Goal: Transaction & Acquisition: Purchase product/service

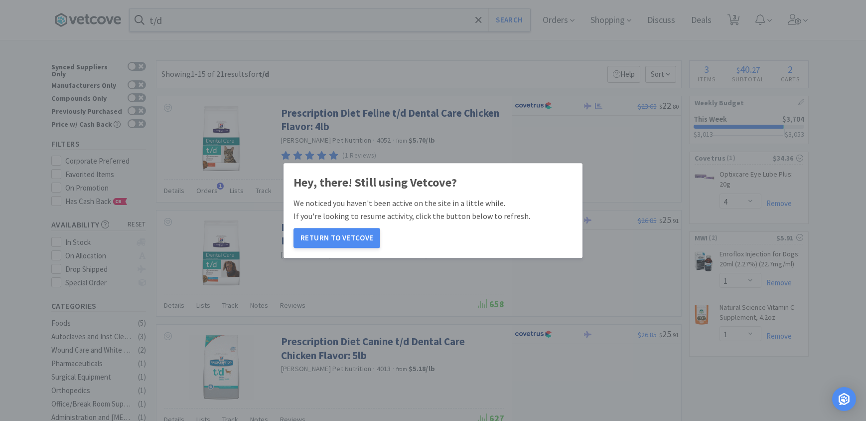
select select "4"
select select "1"
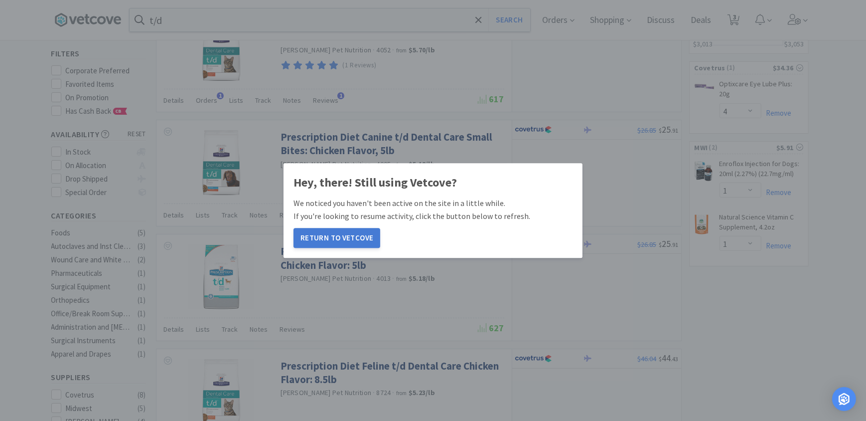
click at [347, 239] on button "Return to Vetcove" at bounding box center [337, 238] width 87 height 20
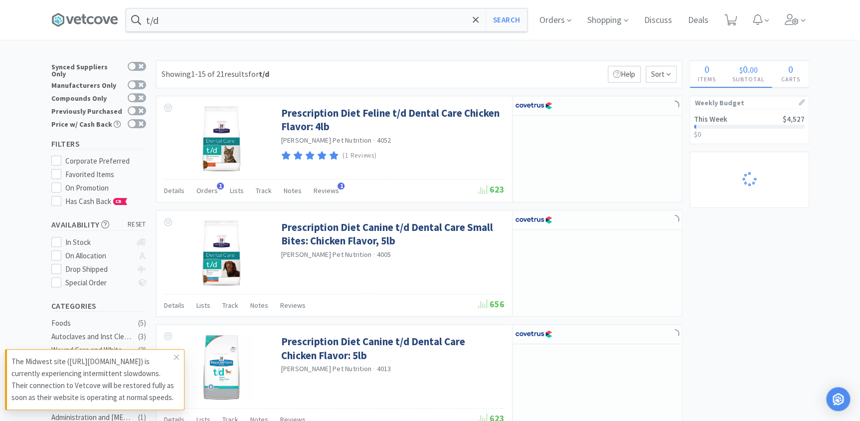
select select "1"
select select "2"
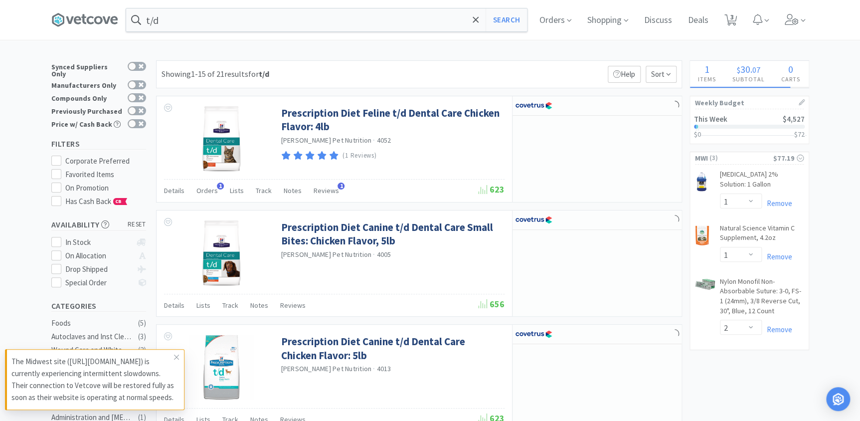
select select "6"
select select "1"
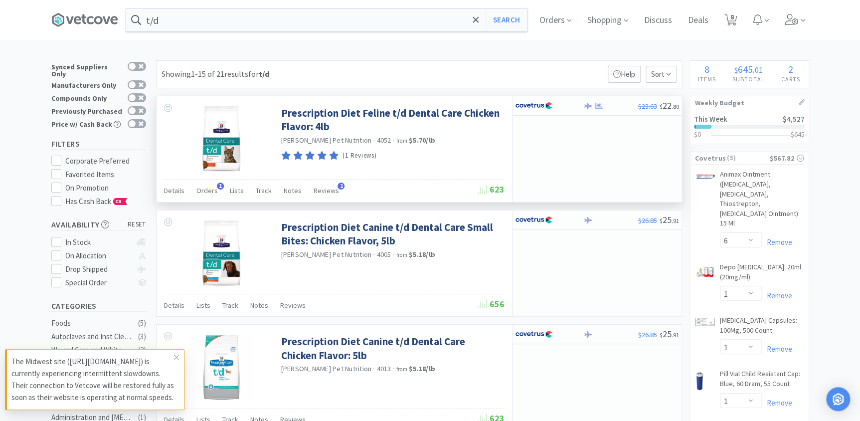
click at [320, 155] on icon at bounding box center [321, 155] width 9 height 8
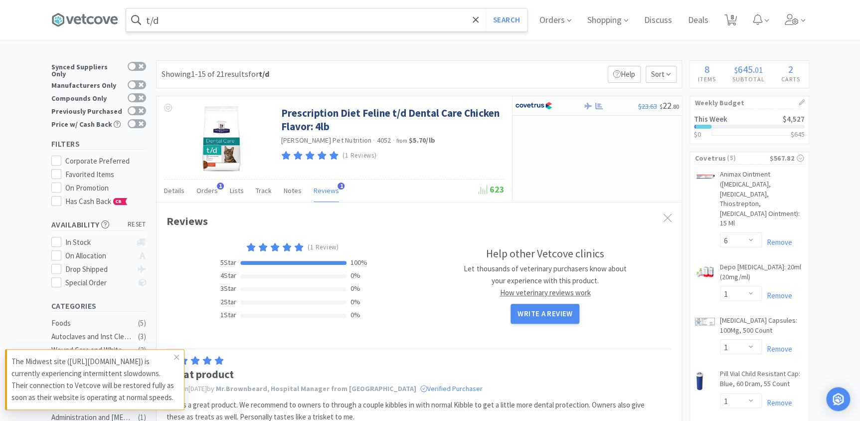
click at [230, 18] on input "t/d" at bounding box center [326, 19] width 401 height 23
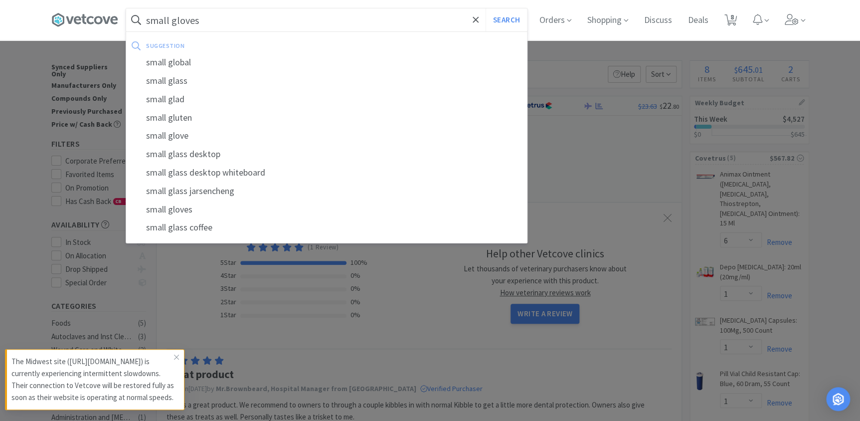
type input "small gloves"
click at [485, 8] on button "Search" at bounding box center [505, 19] width 41 height 23
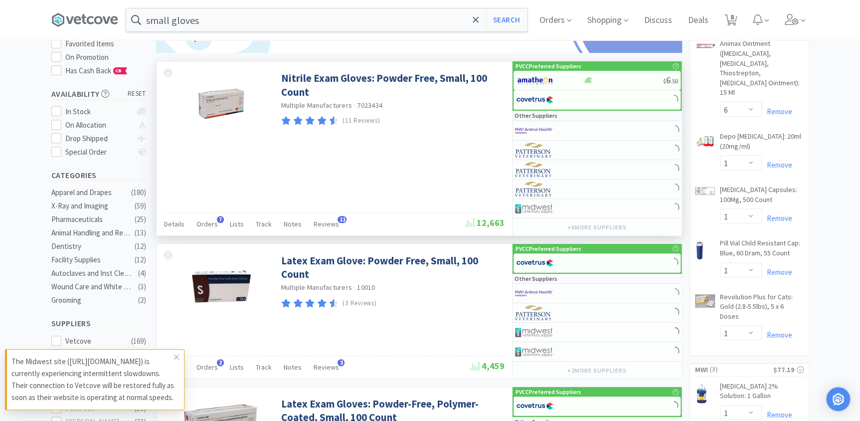
scroll to position [136, 0]
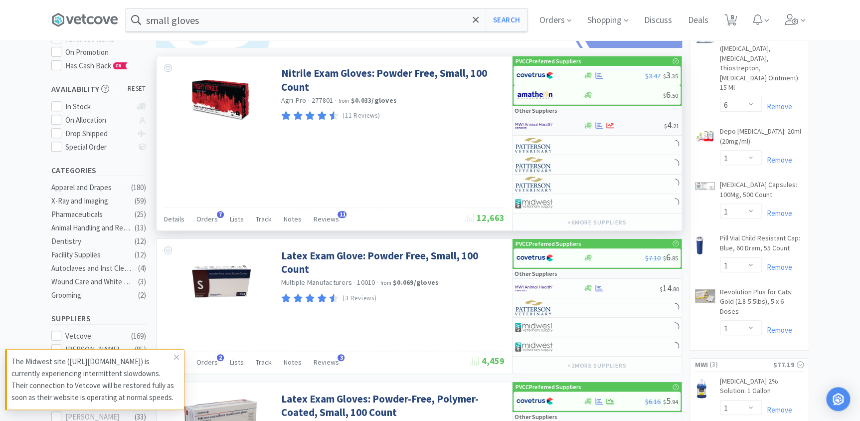
click at [555, 120] on div at bounding box center [542, 125] width 55 height 17
select select "1"
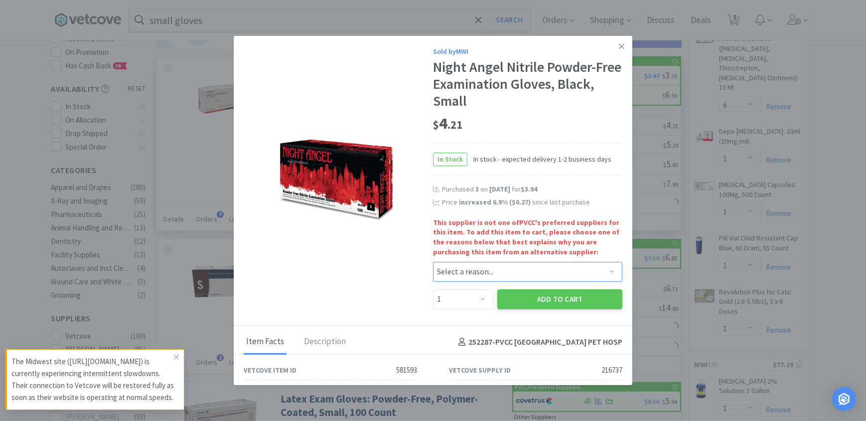
click at [477, 273] on select "Select a reason... Availability - This item is out of stock at the preferred su…" at bounding box center [527, 272] width 189 height 20
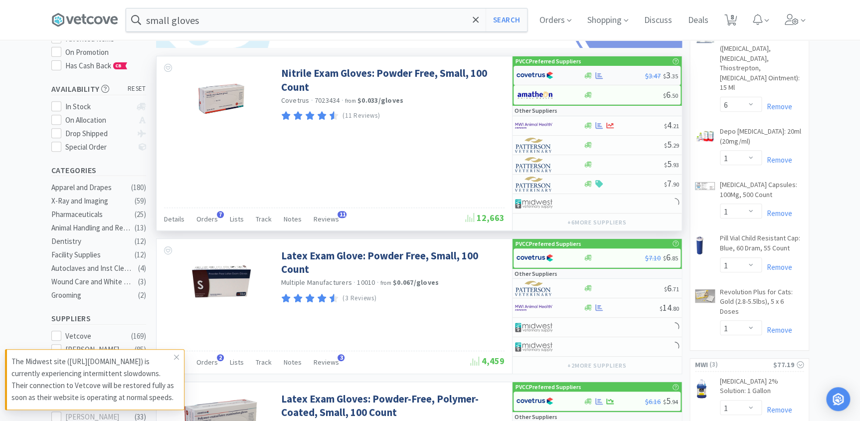
click at [577, 74] on div at bounding box center [549, 75] width 67 height 17
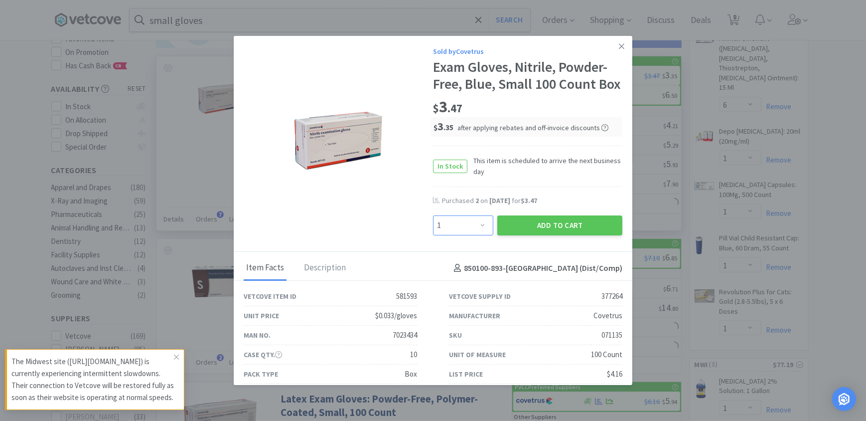
click at [467, 235] on select "Enter Quantity 1 2 3 4 5 6 7 8 9 10 11 12 13 14 15 16 17 18 19 20 Enter Quantity" at bounding box center [463, 225] width 60 height 20
select select "3"
click at [433, 232] on select "Enter Quantity 1 2 3 4 5 6 7 8 9 10 11 12 13 14 15 16 17 18 19 20 Enter Quantity" at bounding box center [463, 225] width 60 height 20
click at [520, 235] on button "Add to Cart" at bounding box center [559, 225] width 125 height 20
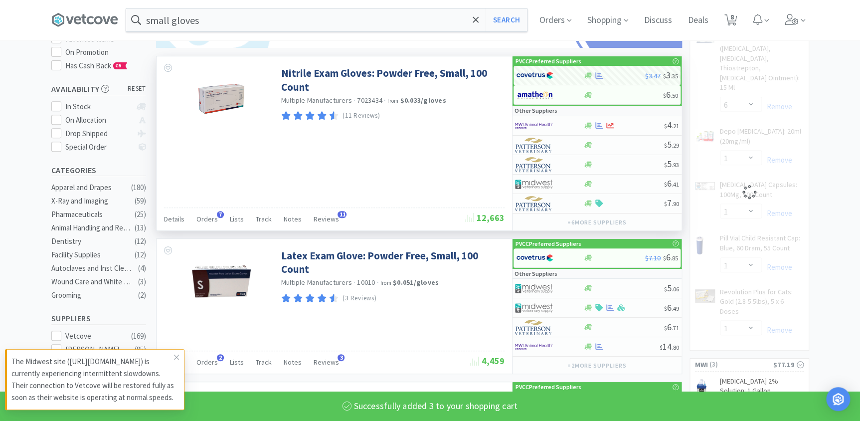
select select "3"
select select "1"
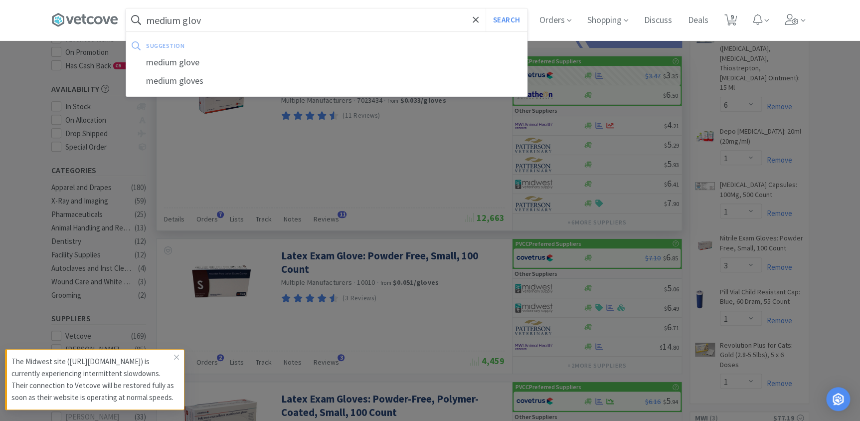
type input "medium glov"
click at [485, 8] on button "Search" at bounding box center [505, 19] width 41 height 23
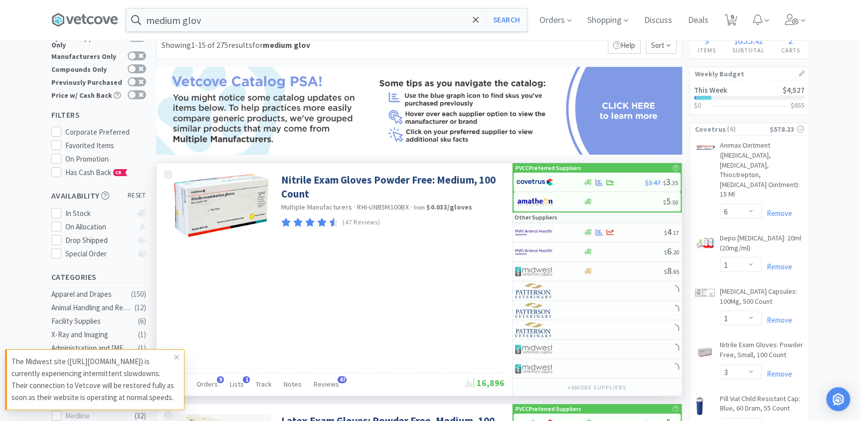
scroll to position [45, 0]
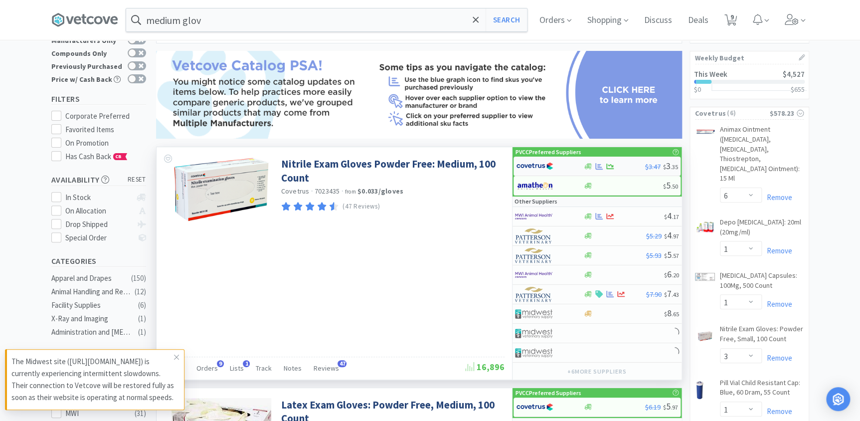
click at [632, 169] on div "$3.47 $ 3 . 35" at bounding box center [596, 166] width 167 height 19
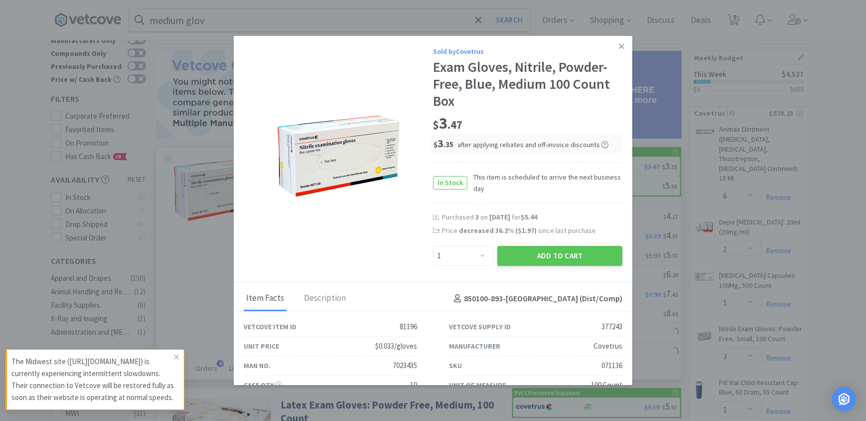
drag, startPoint x: 533, startPoint y: 263, endPoint x: 503, endPoint y: 274, distance: 32.3
click at [503, 274] on div "Sold by Covetrus Exam Gloves, Nitrile, Powder-Free, Blue, Medium 100 Count Box …" at bounding box center [433, 159] width 399 height 246
click at [476, 258] on select "Enter Quantity 1 2 3 4 5 6 7 8 9 10 11 12 13 14 15 16 17 18 19 20 Enter Quantity" at bounding box center [463, 256] width 60 height 20
select select "3"
click at [433, 246] on select "Enter Quantity 1 2 3 4 5 6 7 8 9 10 11 12 13 14 15 16 17 18 19 20 Enter Quantity" at bounding box center [463, 256] width 60 height 20
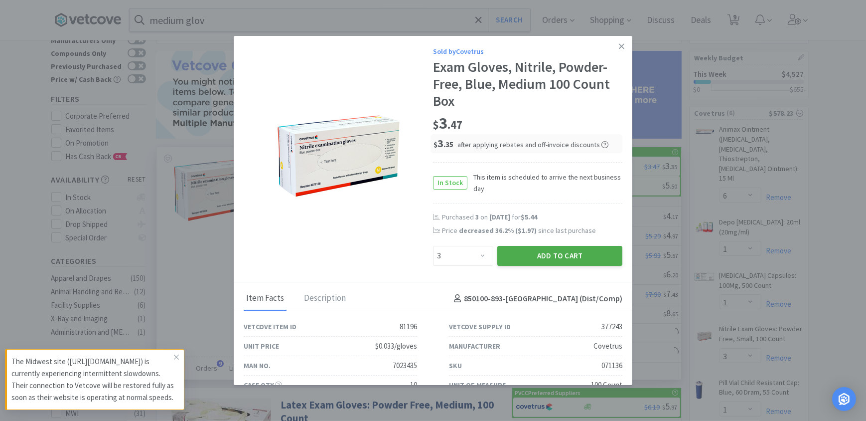
click at [557, 261] on button "Add to Cart" at bounding box center [559, 256] width 125 height 20
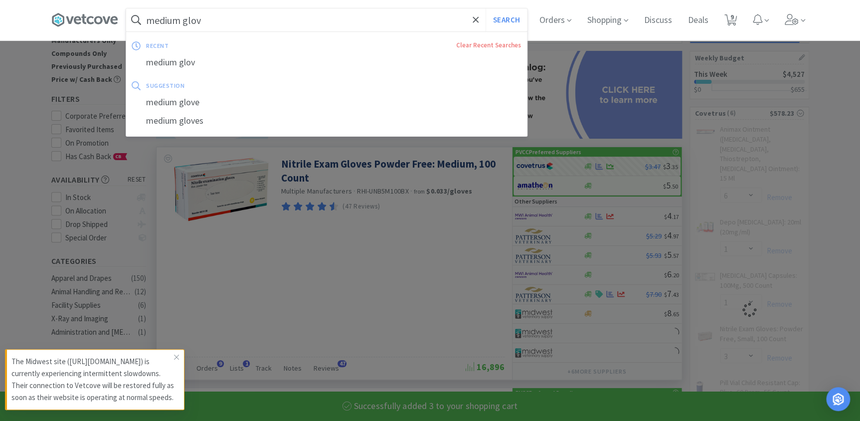
click at [209, 19] on input "medium glov" at bounding box center [326, 19] width 401 height 23
select select "3"
select select "1"
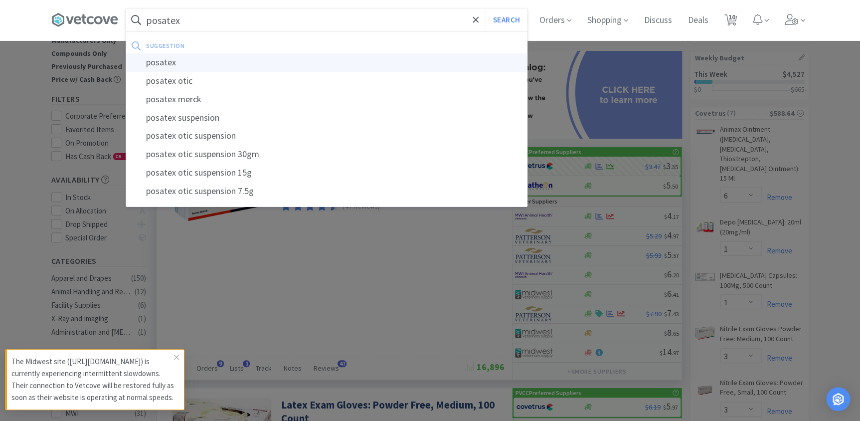
type input "posatex"
click at [214, 58] on div "posatex" at bounding box center [326, 62] width 401 height 18
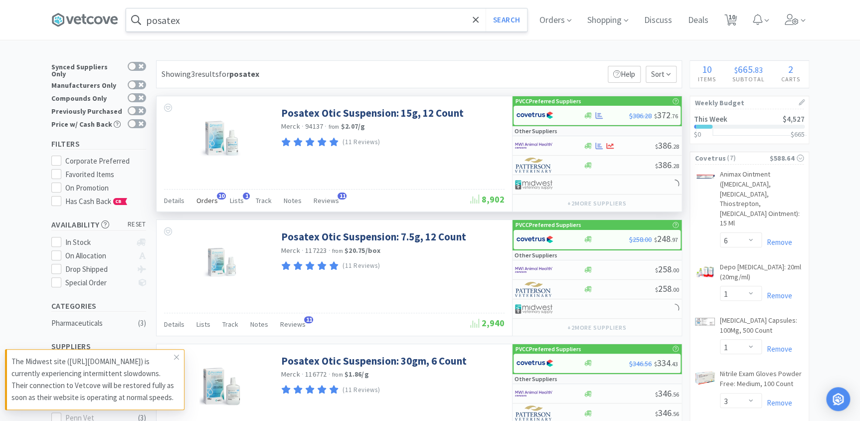
click at [212, 197] on span "Orders" at bounding box center [206, 200] width 21 height 9
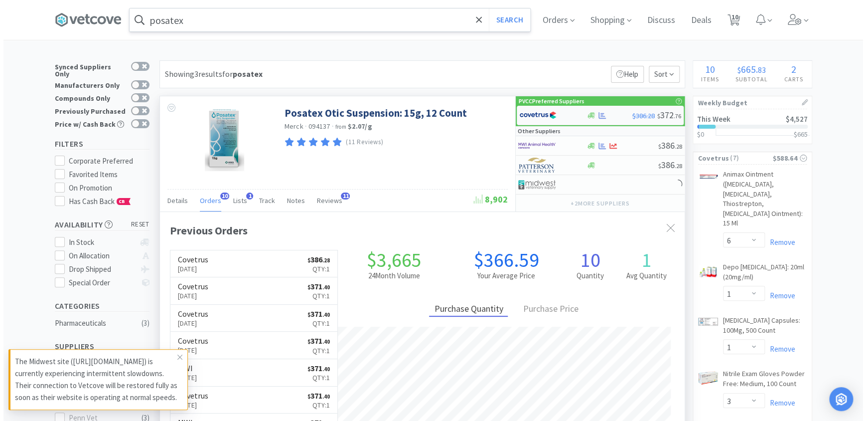
scroll to position [267, 524]
click at [608, 114] on div at bounding box center [606, 115] width 46 height 7
select select "1"
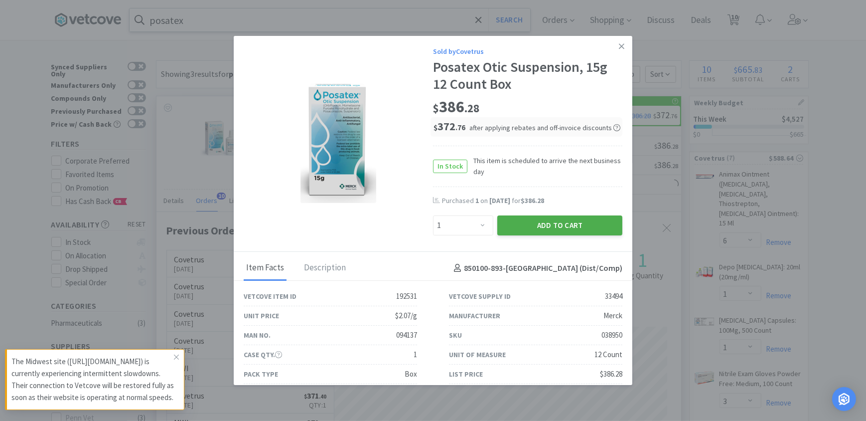
click at [514, 227] on button "Add to Cart" at bounding box center [559, 225] width 125 height 20
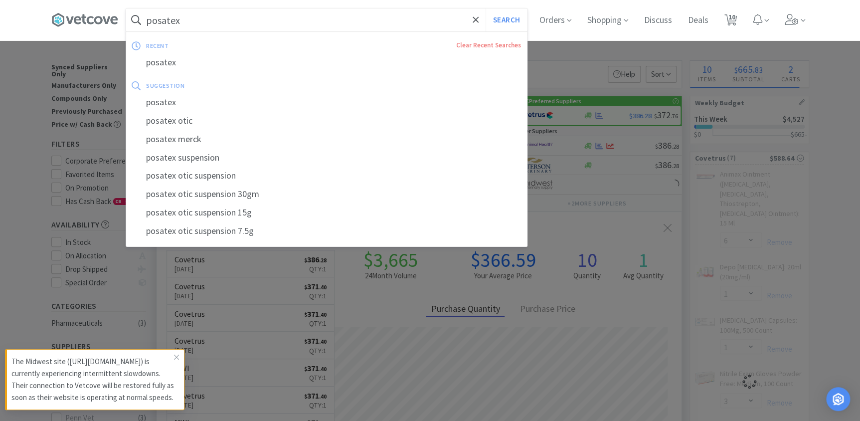
click at [194, 24] on input "posatex" at bounding box center [326, 19] width 401 height 23
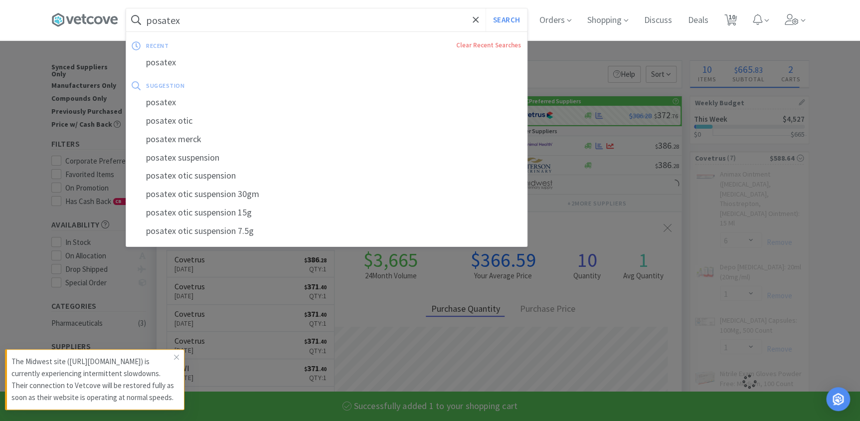
select select "1"
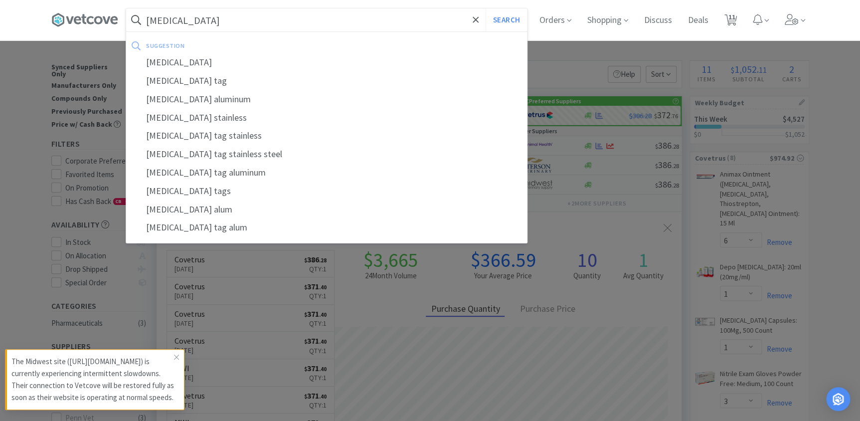
type input "[MEDICAL_DATA]"
click at [485, 8] on button "Search" at bounding box center [505, 19] width 41 height 23
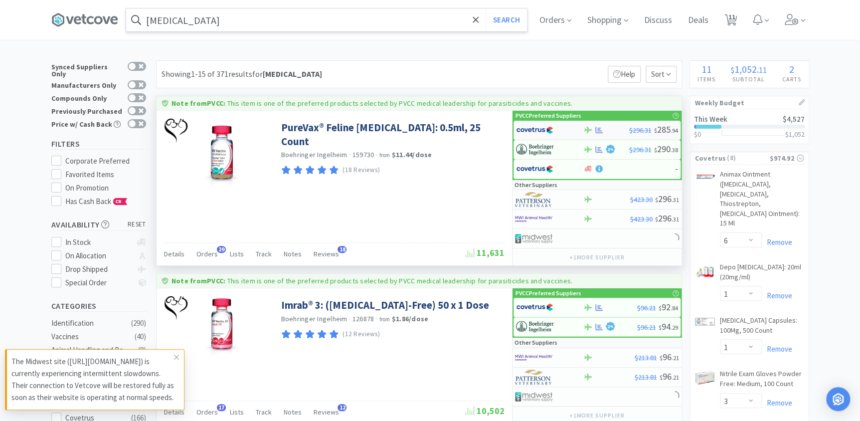
click at [619, 130] on div at bounding box center [606, 129] width 46 height 7
select select "1"
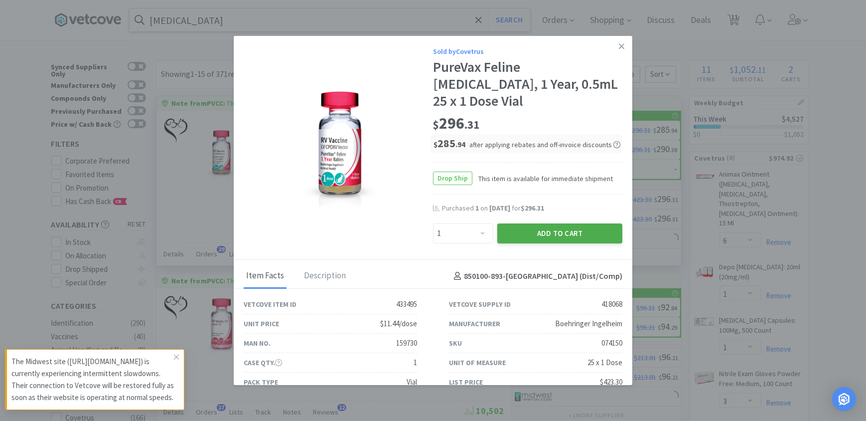
click at [548, 223] on button "Add to Cart" at bounding box center [559, 233] width 125 height 20
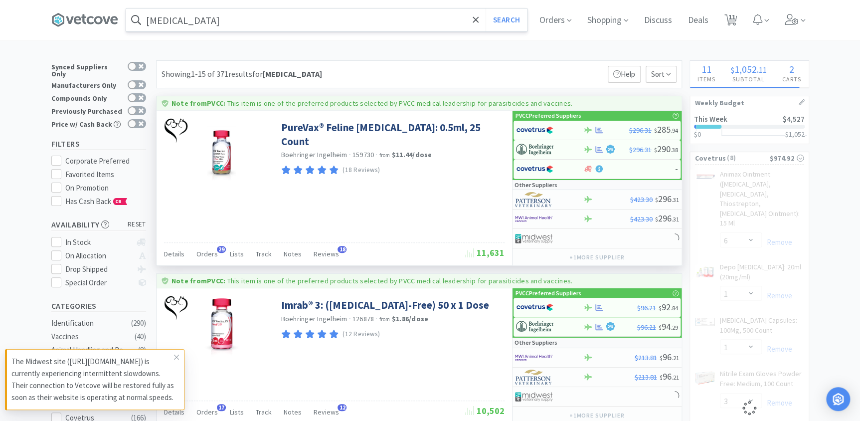
click at [249, 20] on input "[MEDICAL_DATA]" at bounding box center [326, 19] width 401 height 23
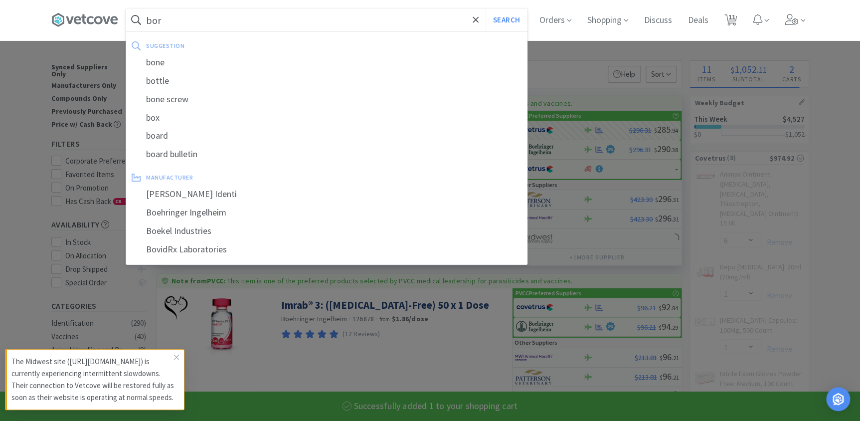
type input "bord"
select select "1"
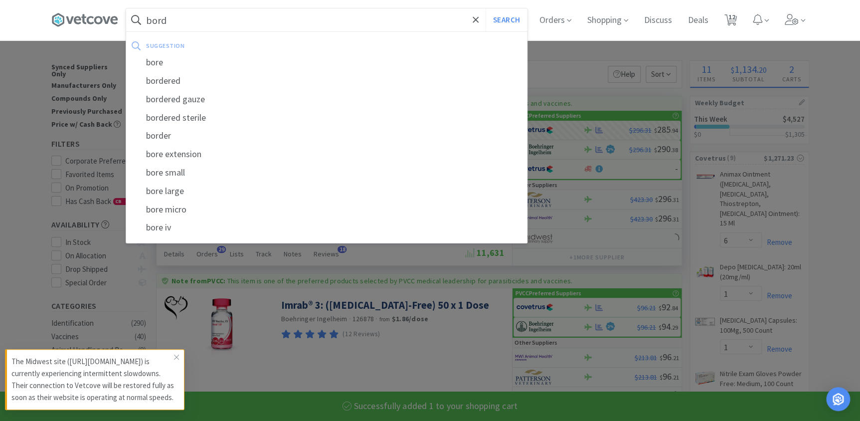
type input "bord"
click at [485, 8] on button "Search" at bounding box center [505, 19] width 41 height 23
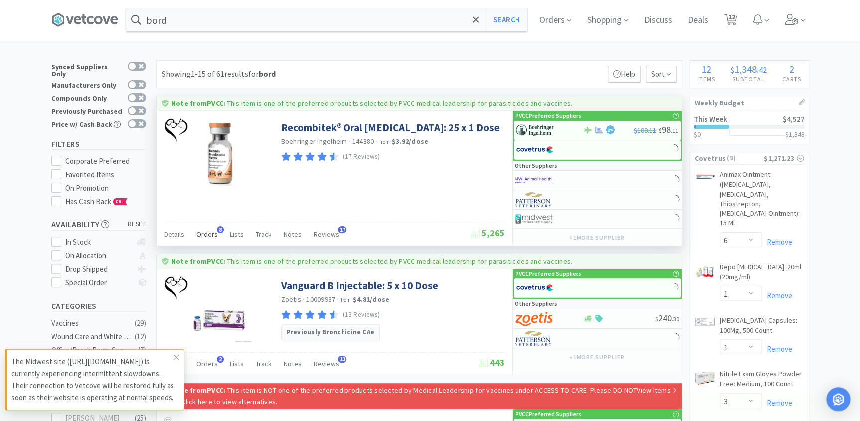
click at [199, 232] on span "Orders" at bounding box center [206, 234] width 21 height 9
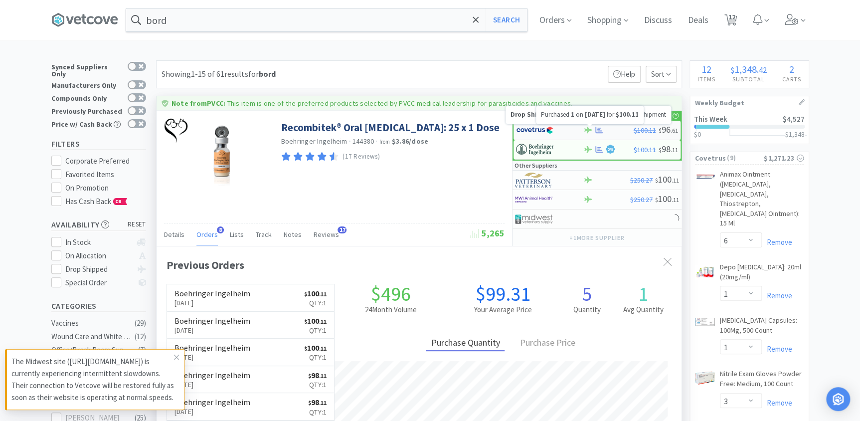
scroll to position [258, 524]
click at [607, 125] on div "$100.11 $ 96 . 61" at bounding box center [596, 130] width 167 height 19
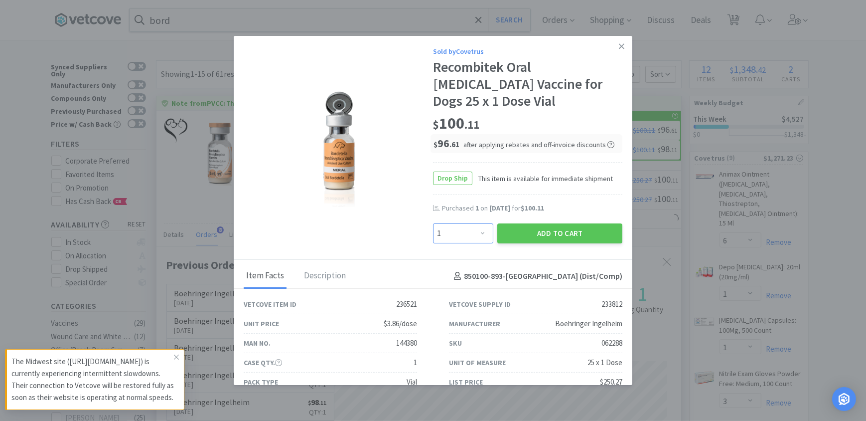
drag, startPoint x: 468, startPoint y: 231, endPoint x: 467, endPoint y: 222, distance: 9.1
click at [468, 231] on select "Enter Quantity 1 2 3 4 5 6 7 8 9 10 11 12 13 14 15 16 17 18 19 20 Enter Quantity" at bounding box center [463, 233] width 60 height 20
select select "2"
click at [433, 223] on select "Enter Quantity 1 2 3 4 5 6 7 8 9 10 11 12 13 14 15 16 17 18 19 20 Enter Quantity" at bounding box center [463, 233] width 60 height 20
click at [532, 236] on button "Add to Cart" at bounding box center [559, 233] width 125 height 20
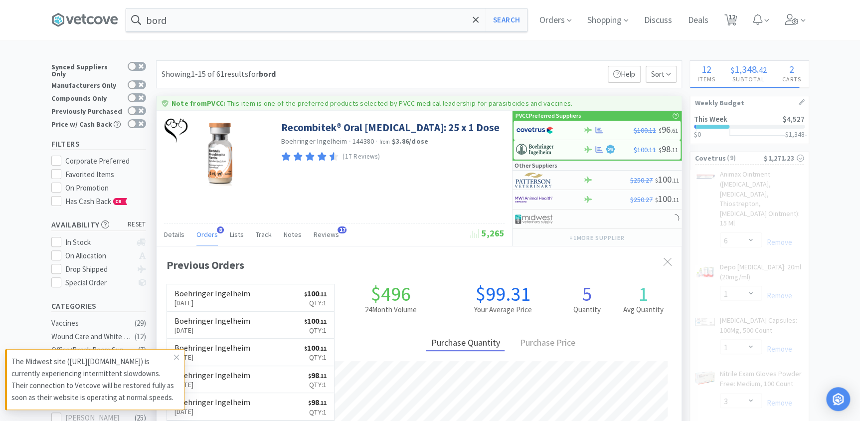
click at [188, 20] on input "bord" at bounding box center [326, 19] width 401 height 23
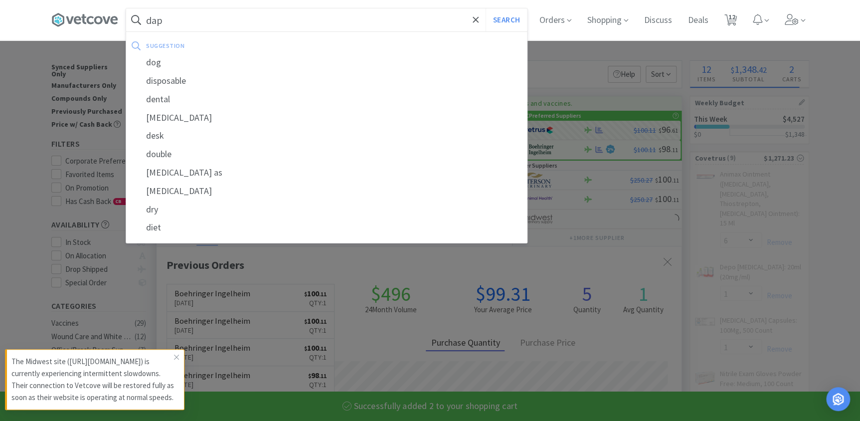
type input "[PERSON_NAME]"
select select "2"
select select "1"
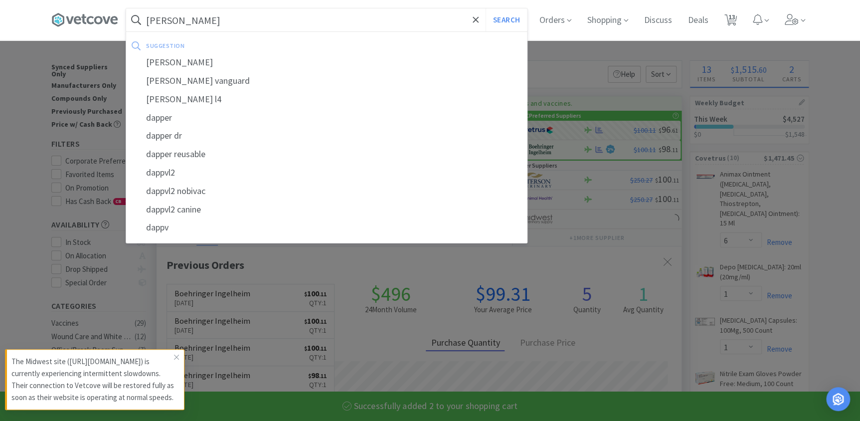
type input "[PERSON_NAME]"
click at [485, 8] on button "Search" at bounding box center [505, 19] width 41 height 23
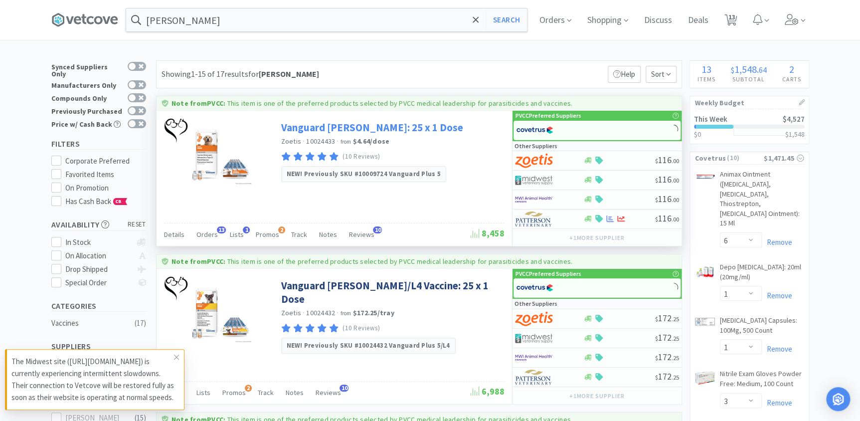
click at [313, 129] on link "Vanguard [PERSON_NAME]: 25 x 1 Dose" at bounding box center [372, 127] width 182 height 13
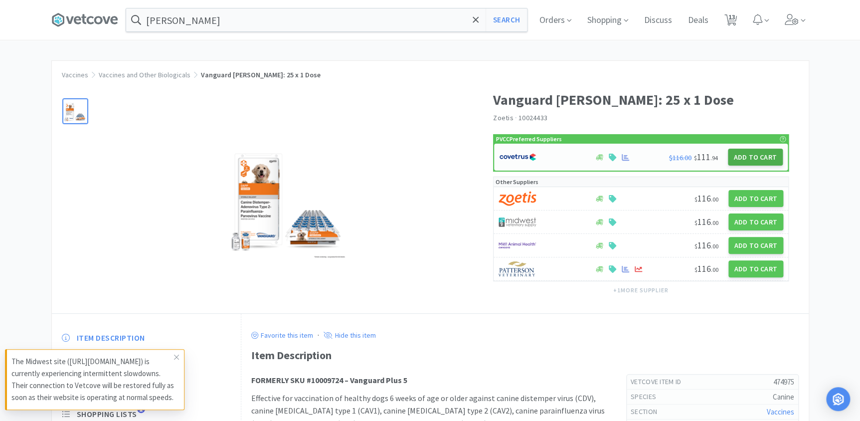
click at [750, 159] on button "Add to Cart" at bounding box center [755, 157] width 55 height 17
select select "1"
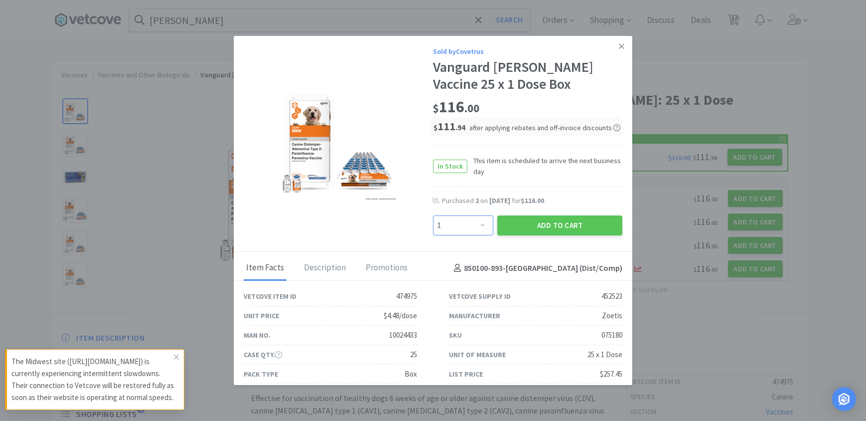
click at [477, 229] on select "Enter Quantity 1 2 3 4 5 6 7 8 9 10 11 12 13 14 15 16 17 18 19 20 Enter Quantity" at bounding box center [463, 225] width 60 height 20
click at [613, 41] on link at bounding box center [621, 46] width 17 height 21
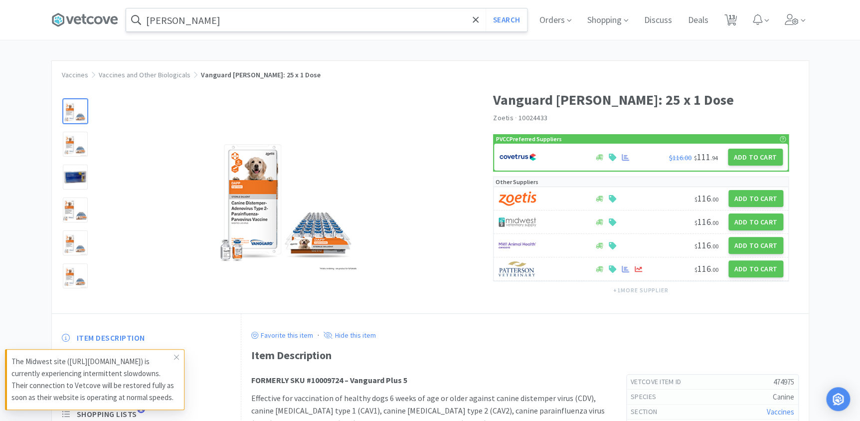
click at [239, 20] on input "[PERSON_NAME]" at bounding box center [326, 19] width 401 height 23
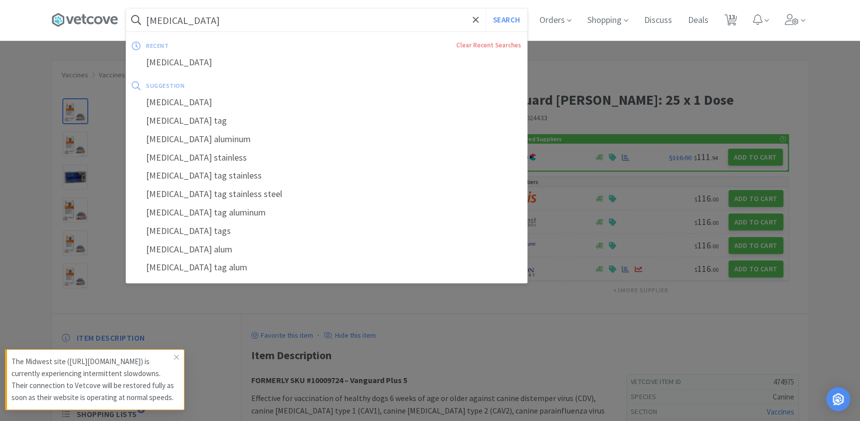
type input "[MEDICAL_DATA]"
click at [485, 8] on button "Search" at bounding box center [505, 19] width 41 height 23
select select "6"
select select "1"
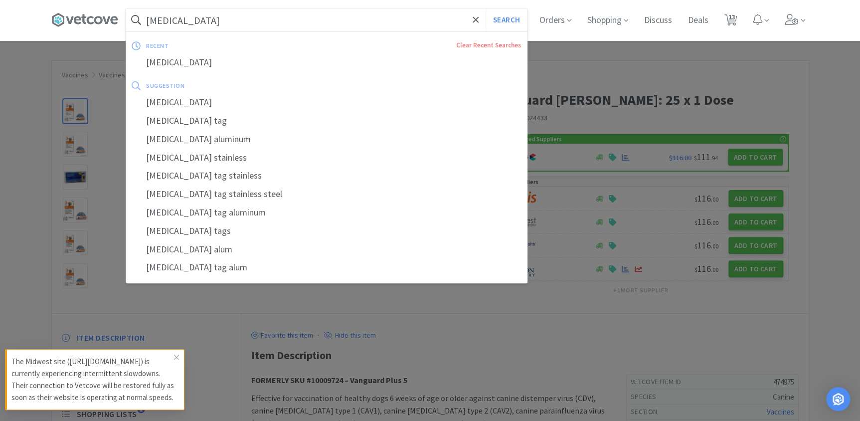
select select "3"
select select "1"
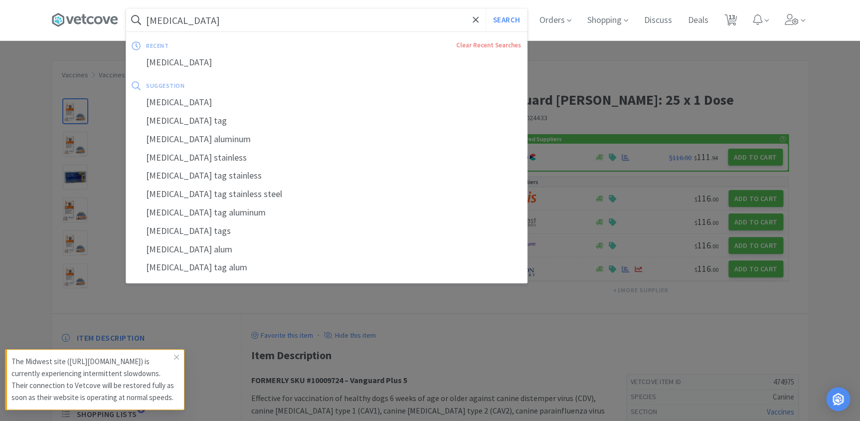
select select "2"
select select "1"
select select "2"
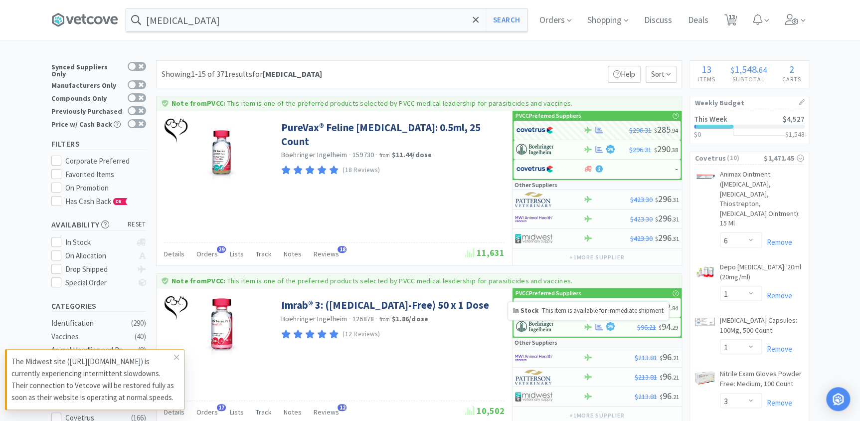
click at [603, 305] on div "In Stock - This item is available for immediate shipment" at bounding box center [588, 311] width 160 height 18
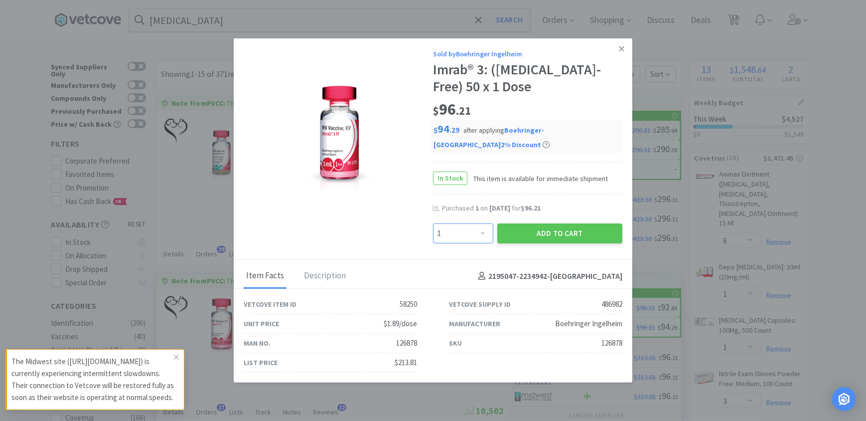
drag, startPoint x: 472, startPoint y: 230, endPoint x: 472, endPoint y: 216, distance: 13.5
click at [472, 230] on select "Enter Quantity 1 2 3 4 5 6 7 8 9 10 11 12 13 14 15 16 17 18 19 20 Enter Quantity" at bounding box center [463, 233] width 60 height 20
select select "2"
click at [433, 223] on select "Enter Quantity 1 2 3 4 5 6 7 8 9 10 11 12 13 14 15 16 17 18 19 20 Enter Quantity" at bounding box center [463, 233] width 60 height 20
click at [524, 237] on div "Add to Cart" at bounding box center [559, 233] width 129 height 24
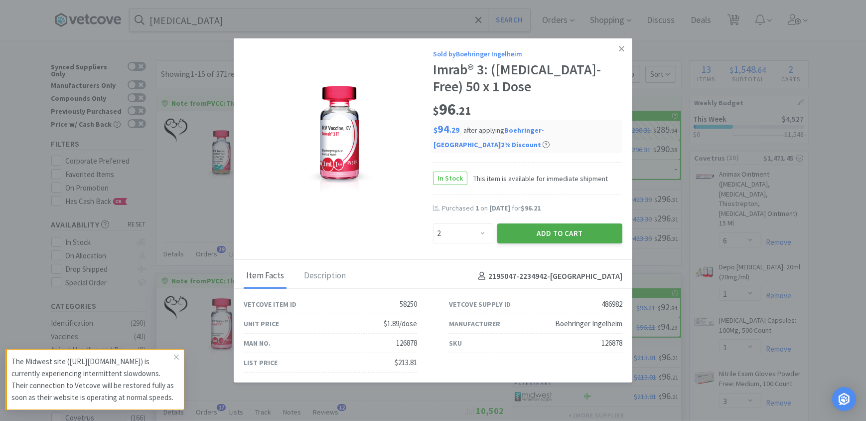
click at [522, 229] on button "Add to Cart" at bounding box center [559, 233] width 125 height 20
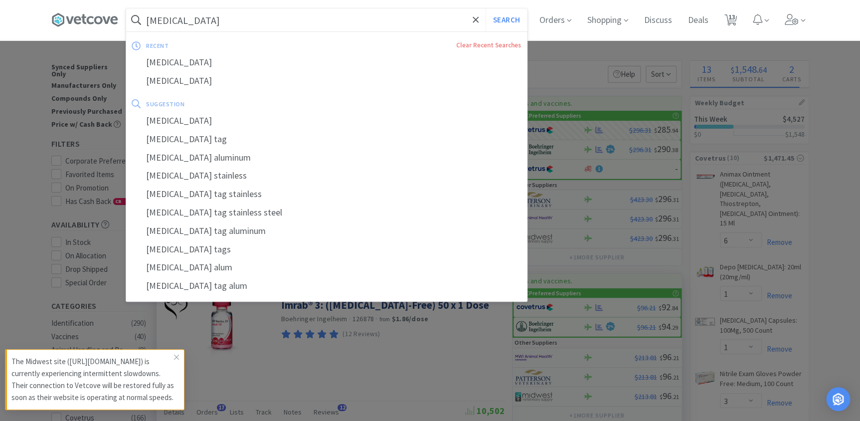
click at [198, 20] on input "[MEDICAL_DATA]" at bounding box center [326, 19] width 401 height 23
select select "2"
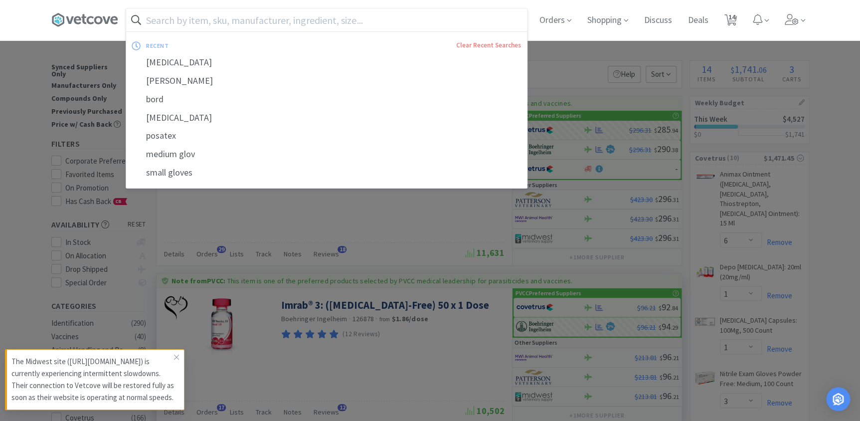
click at [181, 21] on input "text" at bounding box center [326, 19] width 401 height 23
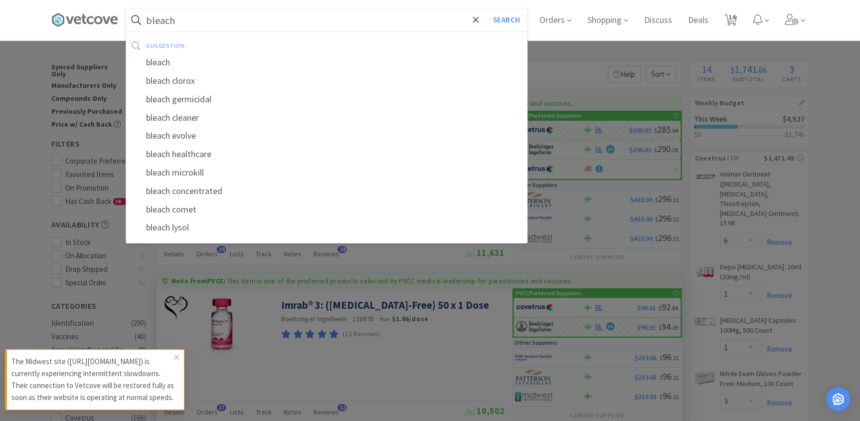
type input "bleach"
click at [485, 8] on button "Search" at bounding box center [505, 19] width 41 height 23
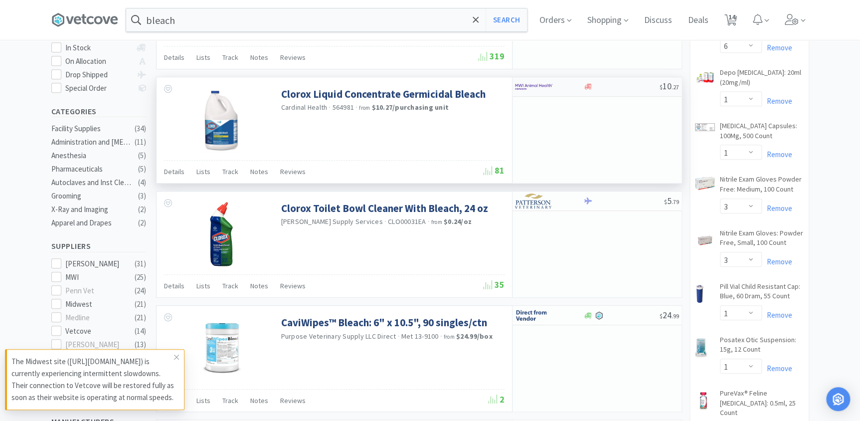
scroll to position [272, 0]
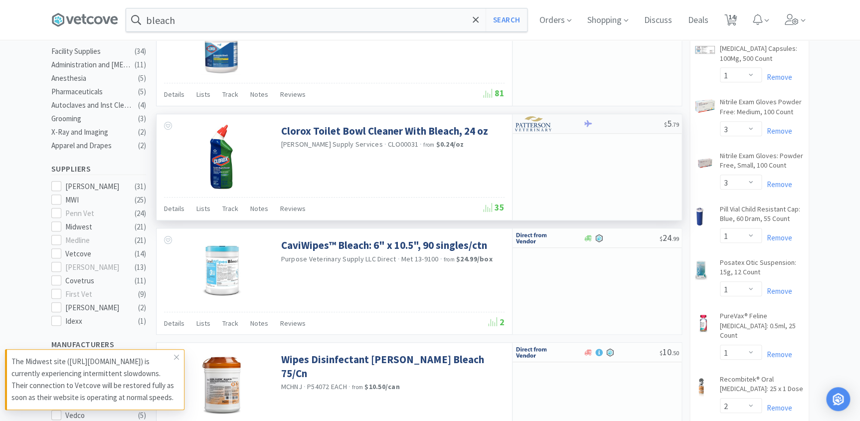
click at [597, 126] on div at bounding box center [623, 123] width 81 height 7
select select "1"
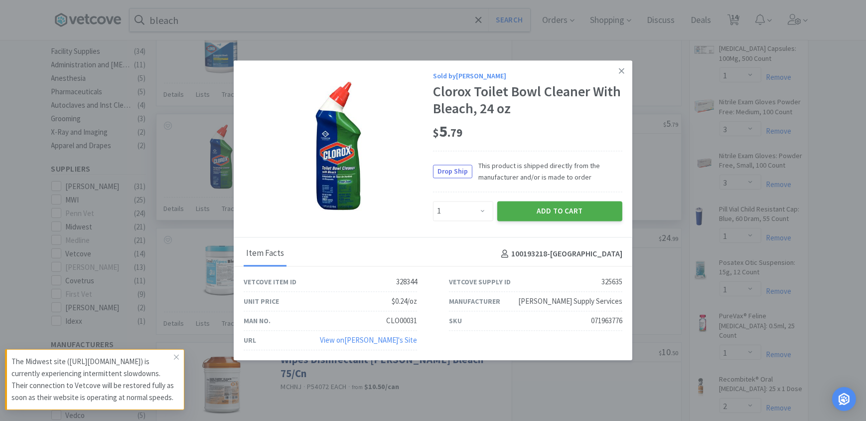
click at [525, 212] on button "Add to Cart" at bounding box center [559, 211] width 125 height 20
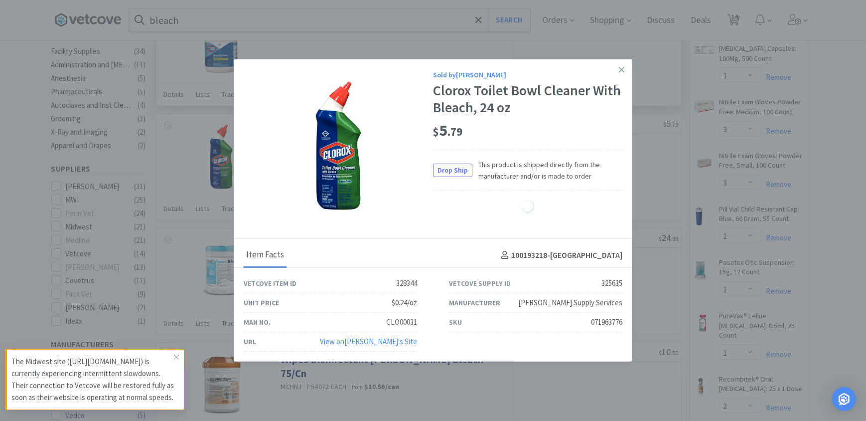
click at [621, 70] on icon at bounding box center [621, 69] width 5 height 9
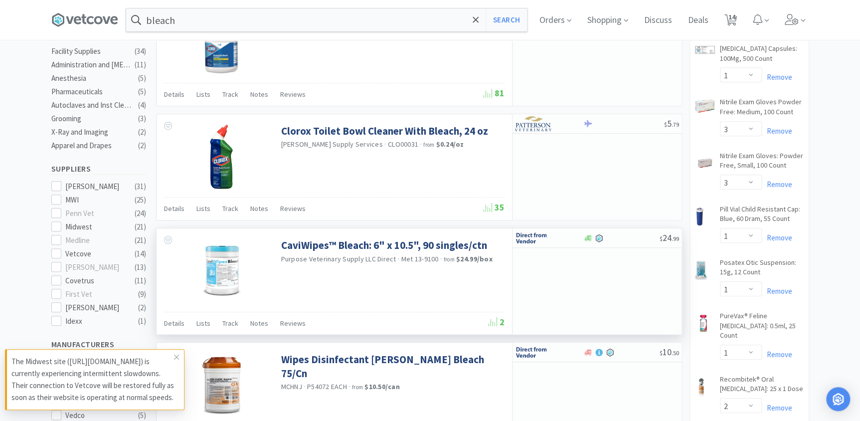
select select "1"
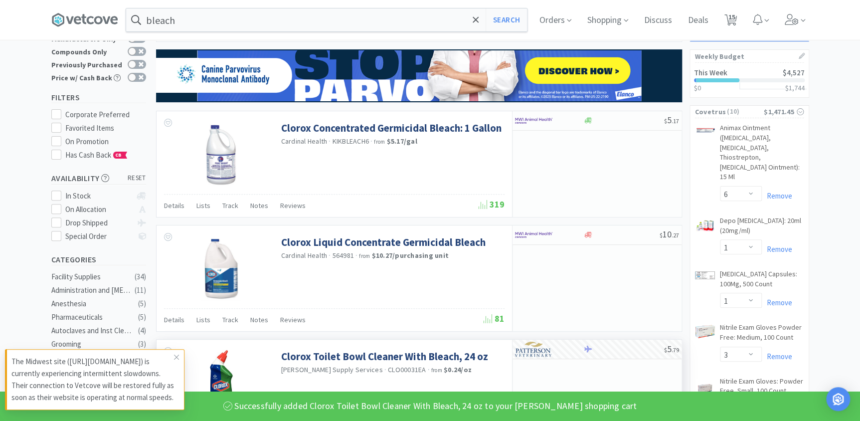
scroll to position [0, 0]
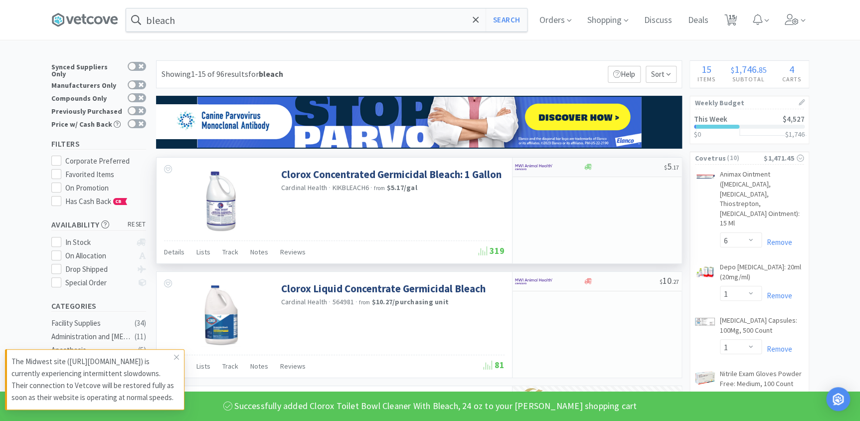
click at [613, 169] on div at bounding box center [623, 166] width 81 height 7
select select "6"
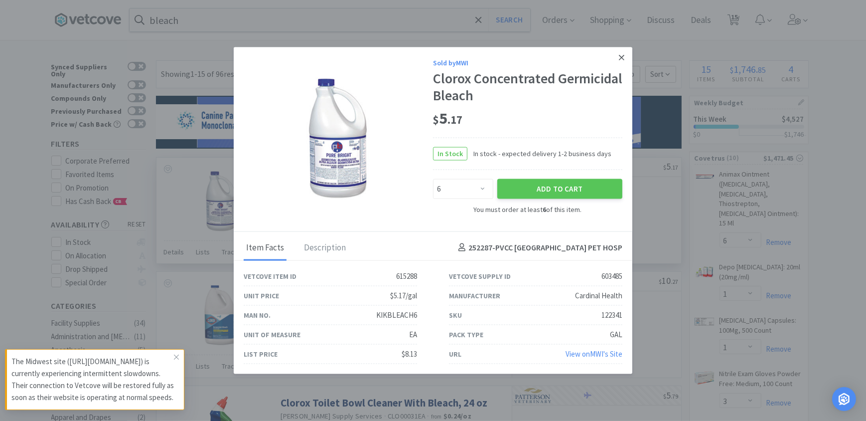
click at [627, 58] on link at bounding box center [621, 57] width 17 height 21
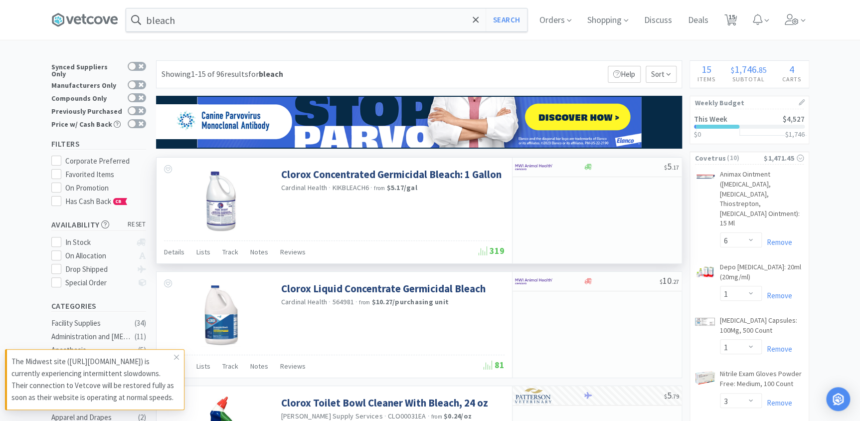
click at [567, 170] on div at bounding box center [542, 166] width 55 height 17
select select "6"
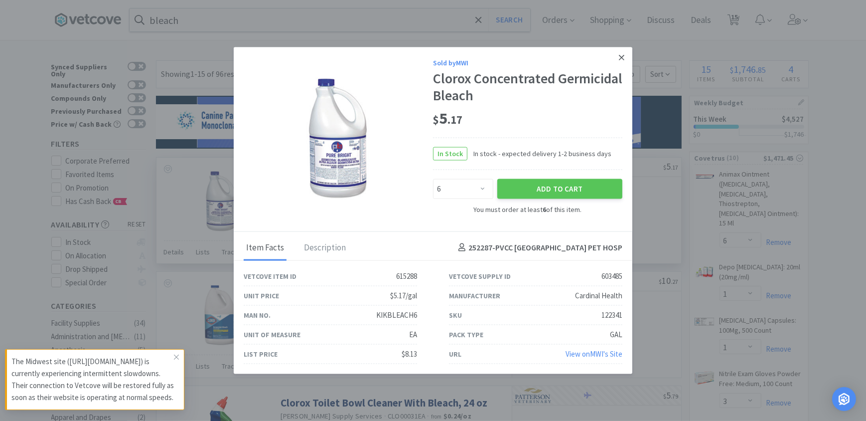
click at [619, 53] on icon at bounding box center [621, 57] width 5 height 9
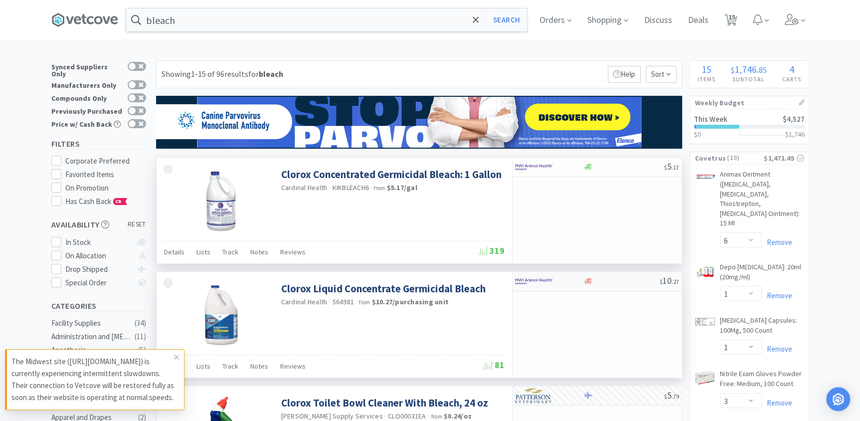
click at [583, 284] on div at bounding box center [588, 280] width 10 height 7
select select "3"
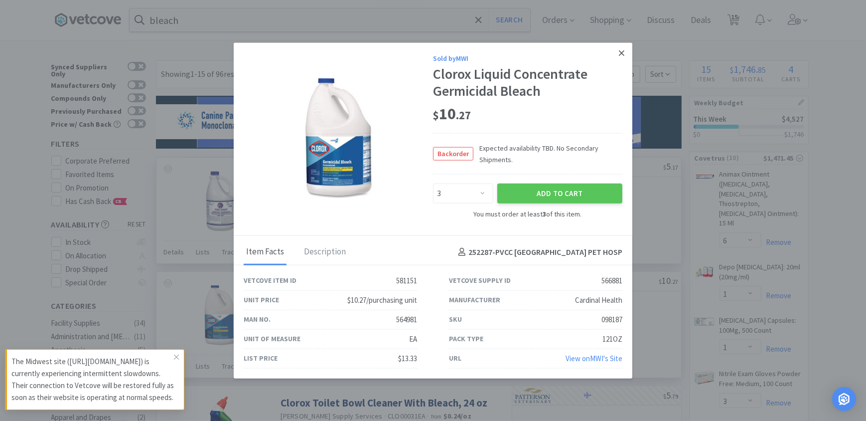
click at [623, 46] on link at bounding box center [621, 53] width 17 height 21
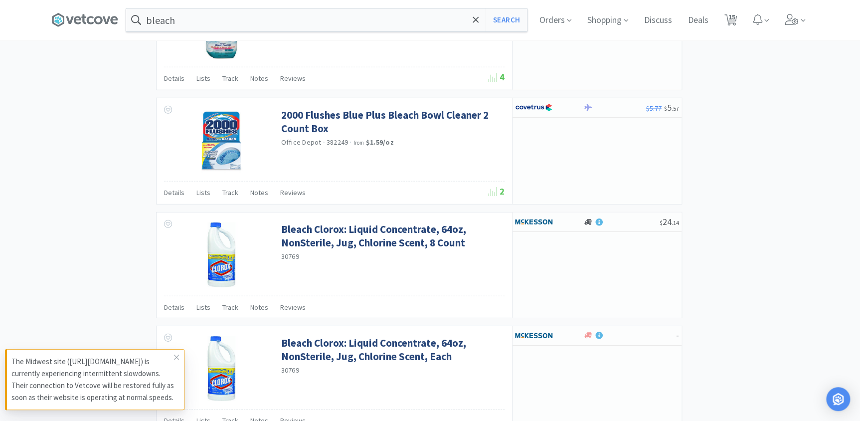
scroll to position [1495, 0]
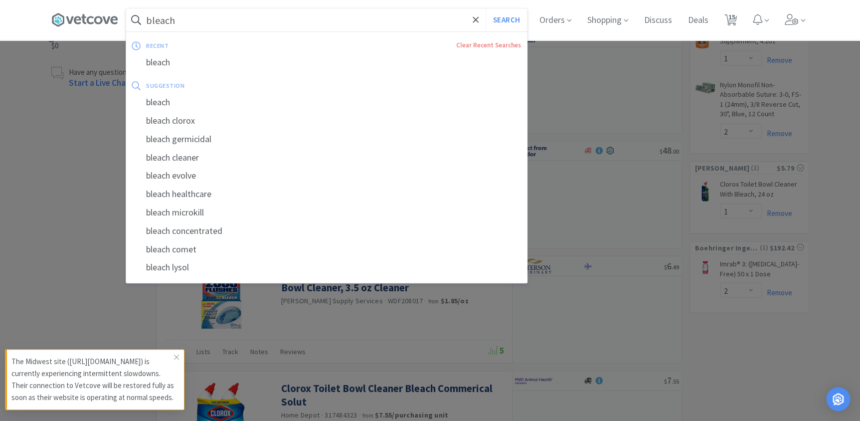
click at [197, 23] on input "bleach" at bounding box center [326, 19] width 401 height 23
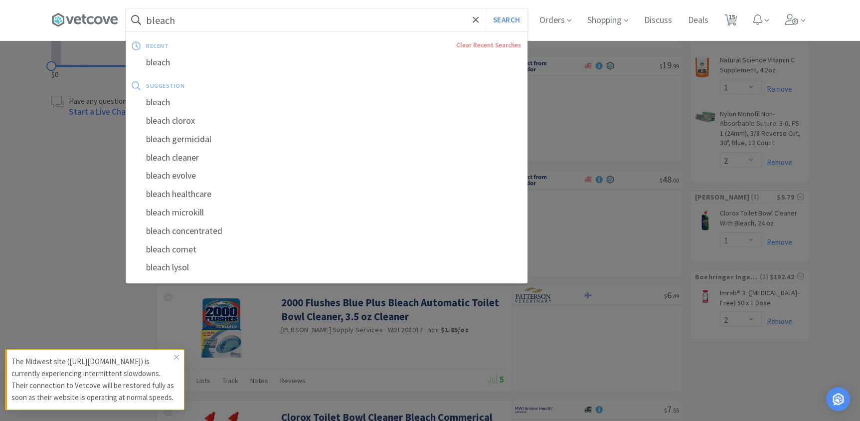
scroll to position [770, 0]
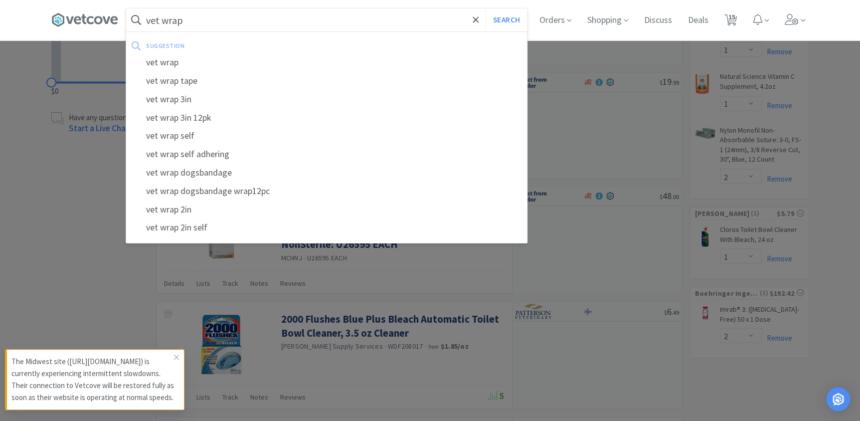
type input "vet wrap"
click at [485, 8] on button "Search" at bounding box center [505, 19] width 41 height 23
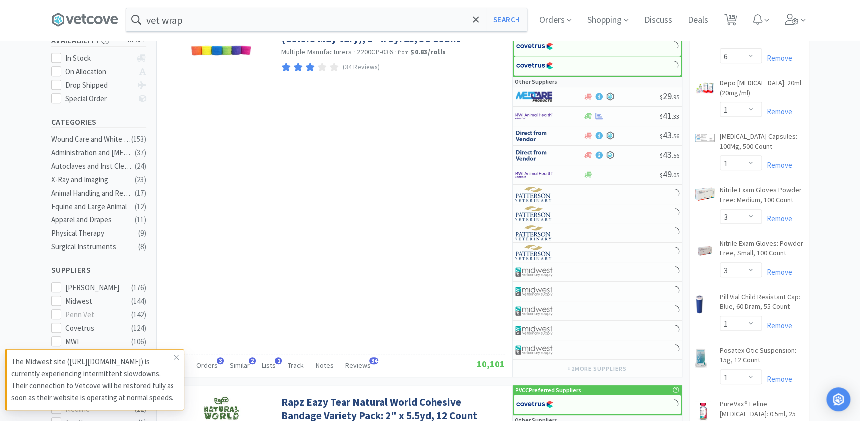
scroll to position [408, 0]
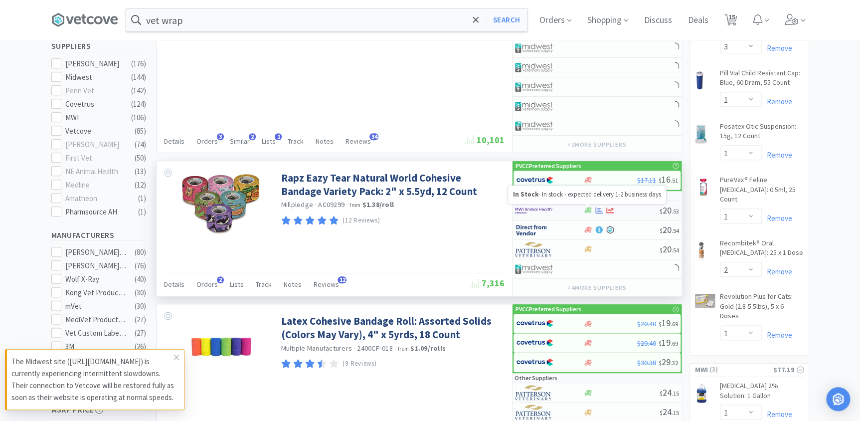
click at [588, 207] on icon at bounding box center [587, 210] width 7 height 6
select select "1"
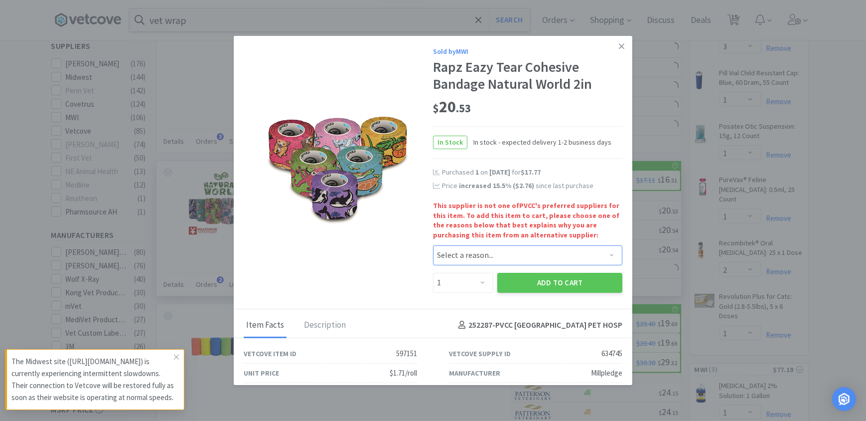
click at [475, 258] on select "Select a reason... Availability - This item is out of stock at the preferred su…" at bounding box center [527, 255] width 189 height 20
select select "availability"
click at [433, 245] on select "Select a reason... Availability - This item is out of stock at the preferred su…" at bounding box center [527, 255] width 189 height 20
click at [530, 284] on button "Add to Cart" at bounding box center [559, 283] width 125 height 20
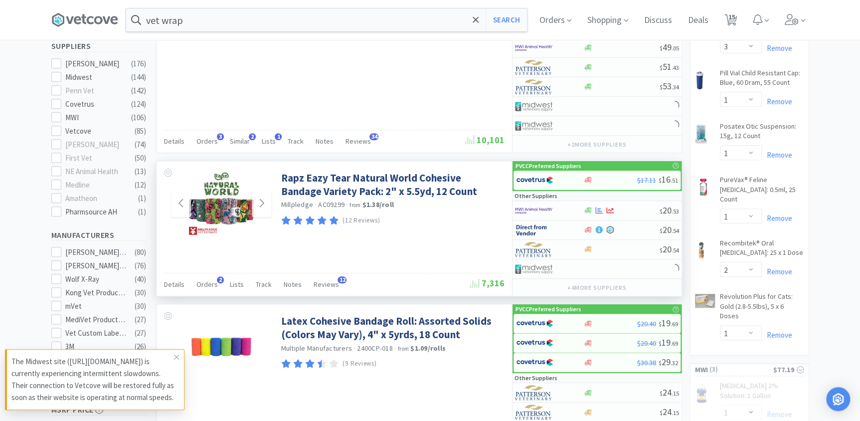
drag, startPoint x: 219, startPoint y: 115, endPoint x: 253, endPoint y: 230, distance: 120.4
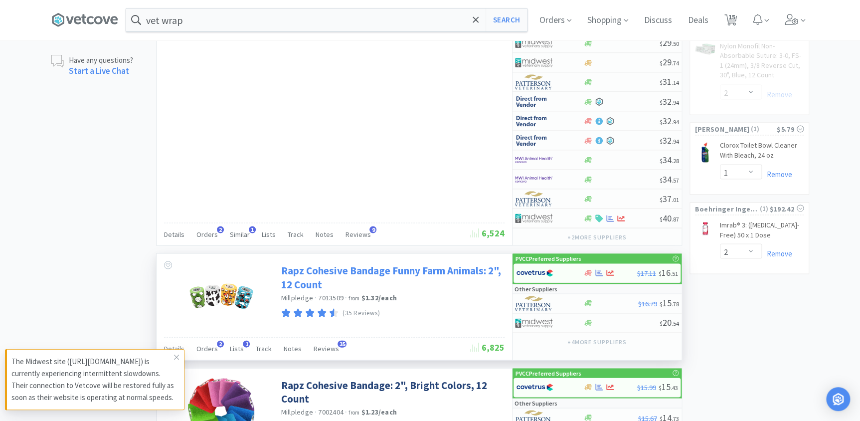
scroll to position [861, 0]
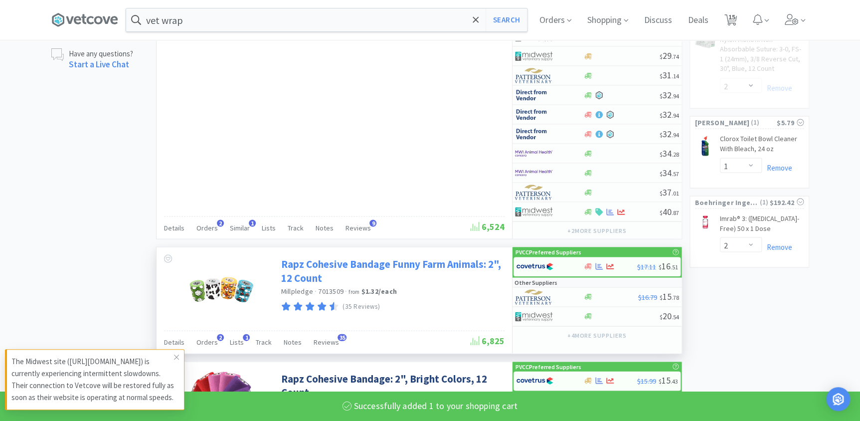
select select "1"
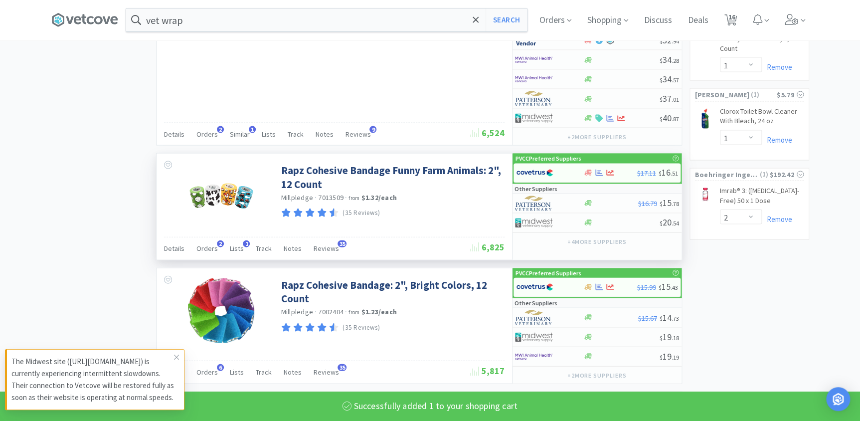
scroll to position [1042, 0]
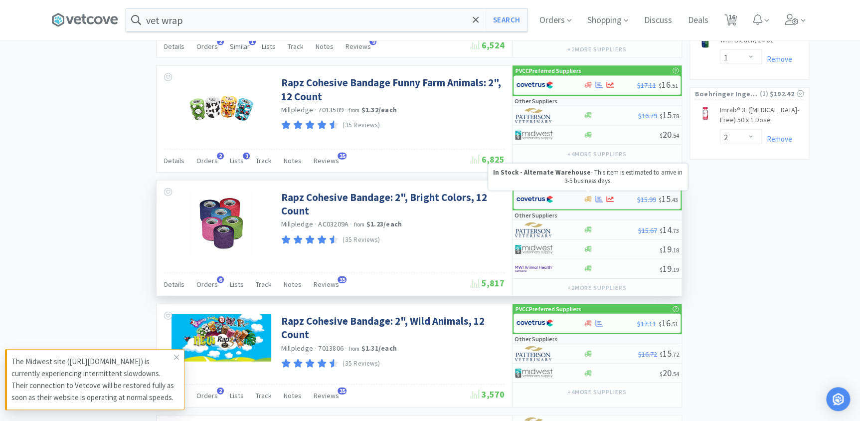
click at [590, 196] on icon at bounding box center [587, 199] width 7 height 6
select select "1"
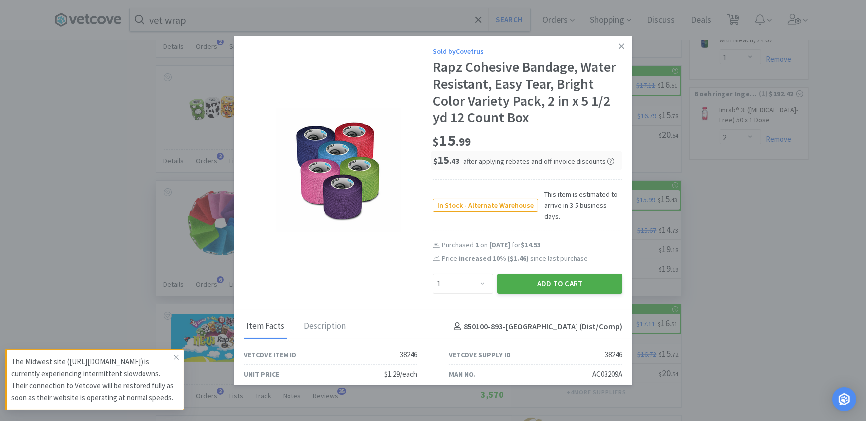
click at [532, 276] on button "Add to Cart" at bounding box center [559, 284] width 125 height 20
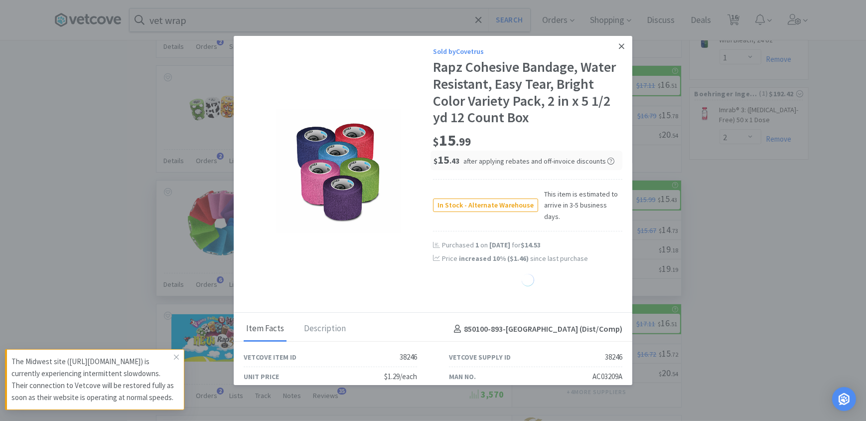
click at [619, 45] on icon at bounding box center [621, 46] width 5 height 9
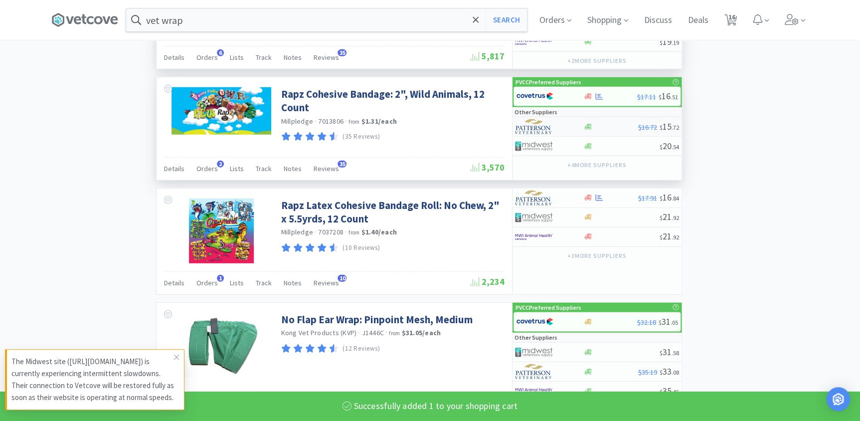
select select "1"
select select "2"
select select "1"
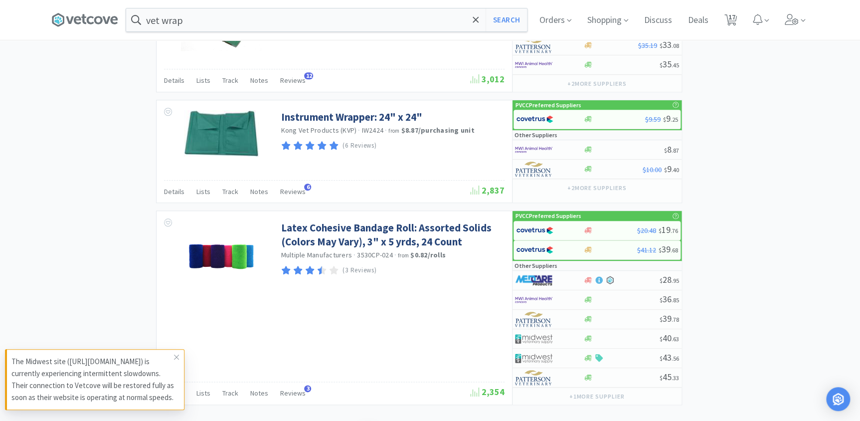
scroll to position [2309, 0]
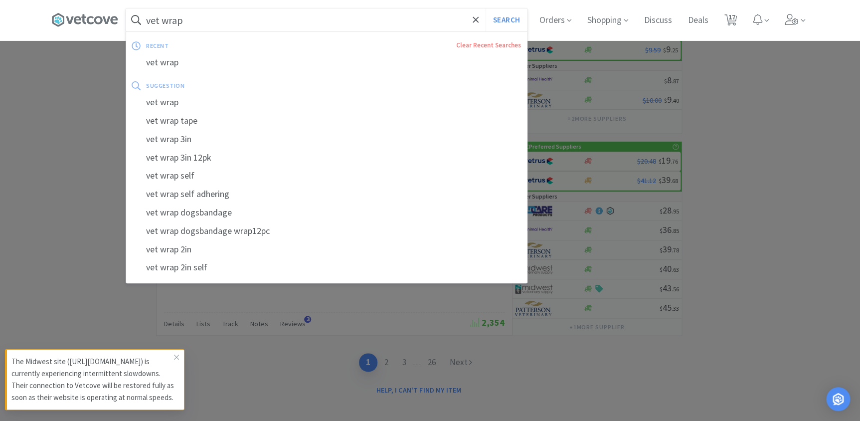
click at [234, 25] on input "vet wrap" at bounding box center [326, 19] width 401 height 23
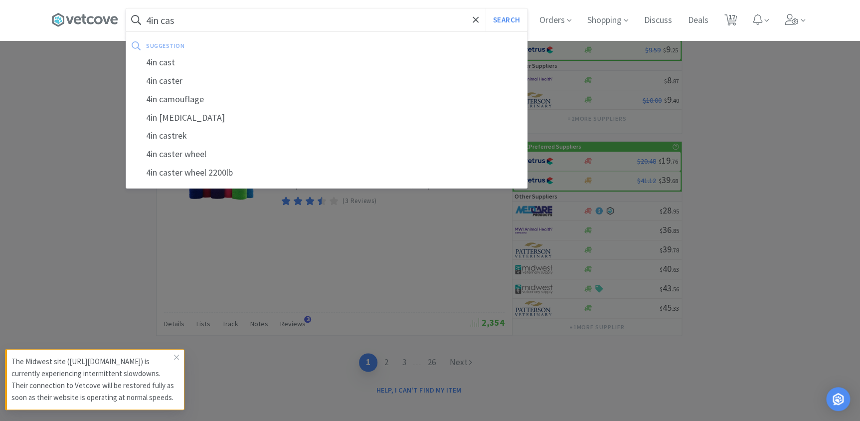
type input "4in cas"
click at [485, 8] on button "Search" at bounding box center [505, 19] width 41 height 23
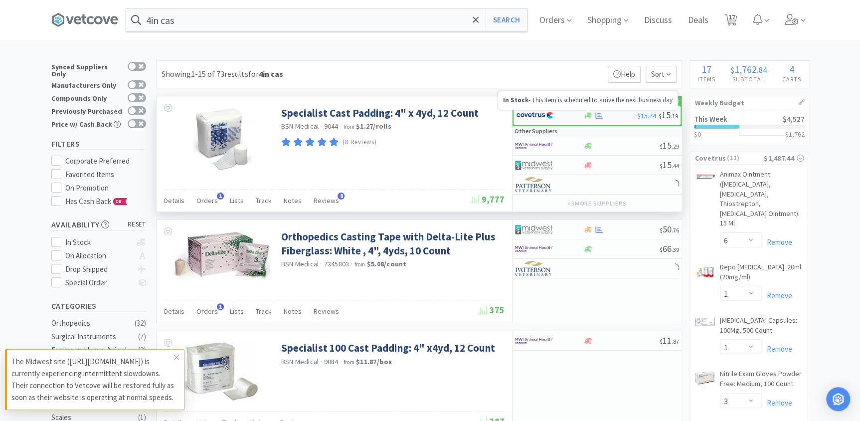
click at [588, 113] on icon at bounding box center [587, 115] width 7 height 6
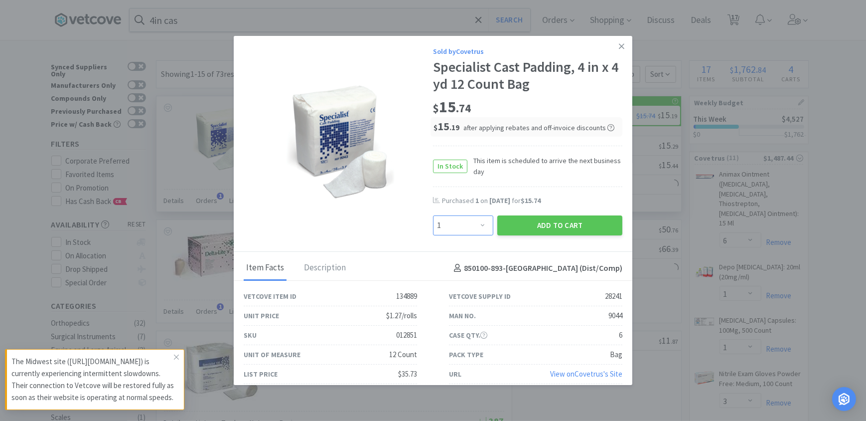
click at [483, 224] on select "Enter Quantity 1 2 3 4 5 6 7 8 9 10 11 12 13 14 15 16 17 18 19 20 Enter Quantity" at bounding box center [463, 225] width 60 height 20
select select "2"
click at [433, 215] on select "Enter Quantity 1 2 3 4 5 6 7 8 9 10 11 12 13 14 15 16 17 18 19 20 Enter Quantity" at bounding box center [463, 225] width 60 height 20
click at [533, 221] on button "Add to Cart" at bounding box center [559, 225] width 125 height 20
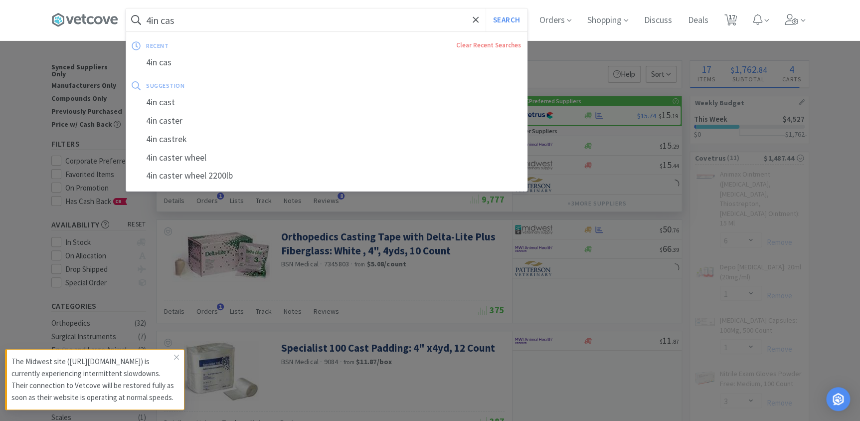
click at [230, 20] on input "4in cas" at bounding box center [326, 19] width 401 height 23
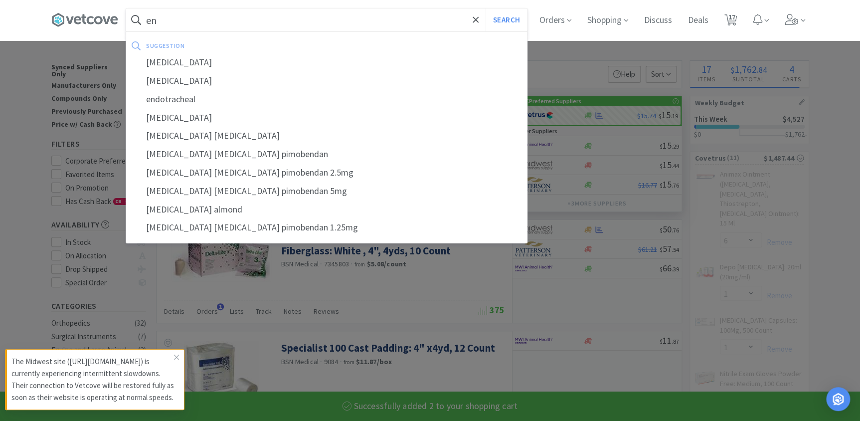
type input "e"
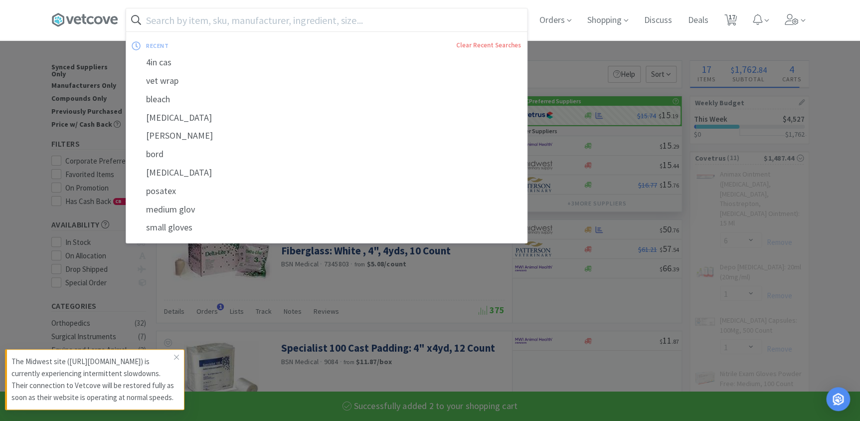
type input "n"
select select "2"
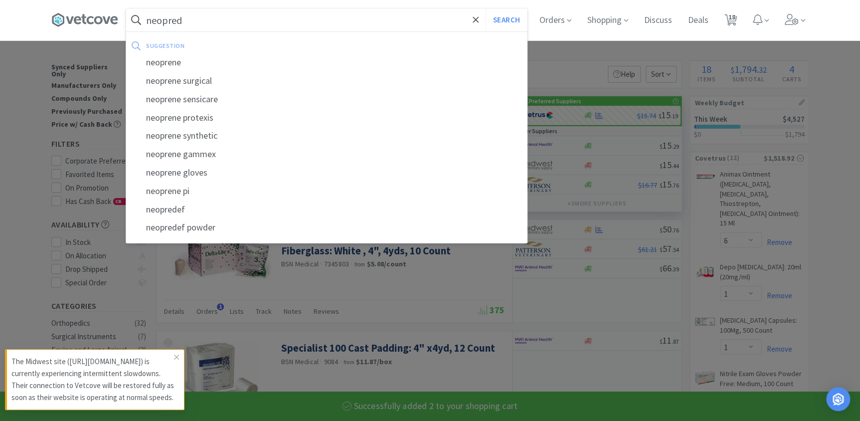
type input "neopred"
click at [485, 8] on button "Search" at bounding box center [505, 19] width 41 height 23
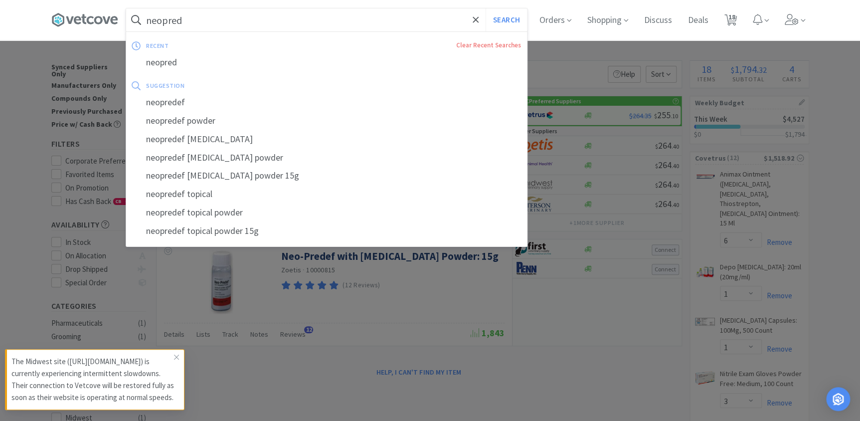
click at [217, 29] on input "neopred" at bounding box center [326, 19] width 401 height 23
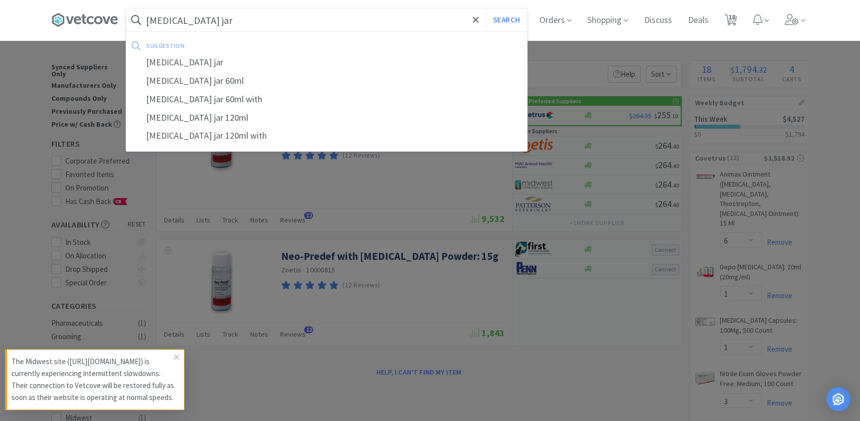
type input "[MEDICAL_DATA] jar"
click at [485, 8] on button "Search" at bounding box center [505, 19] width 41 height 23
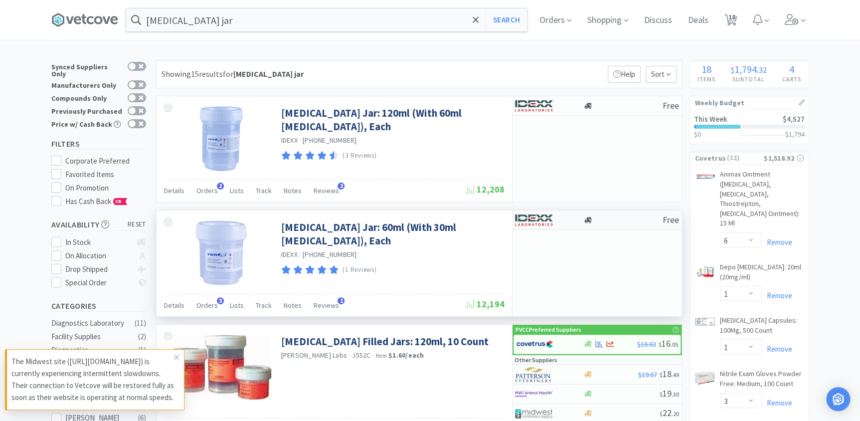
click at [562, 217] on div at bounding box center [542, 219] width 55 height 17
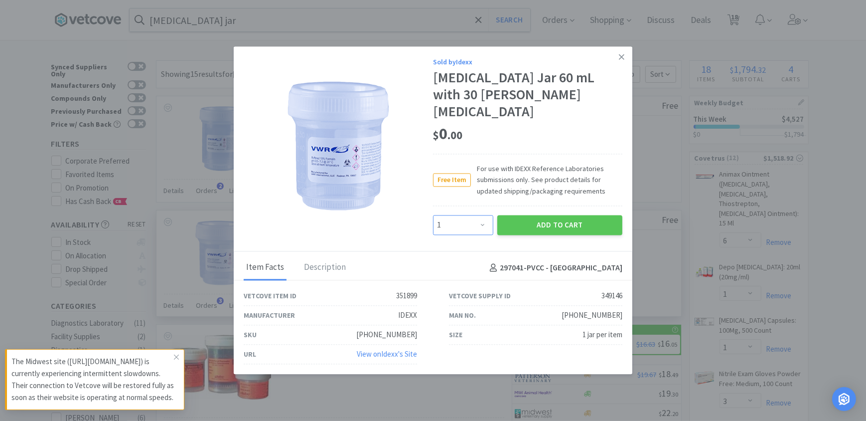
click at [478, 215] on select "Enter Quantity 1 2 3 4 5 6 7 8 9 10 11 12 13 14 15 16 17 18 19 20 Enter Quantity" at bounding box center [463, 225] width 60 height 20
click at [433, 215] on select "Enter Quantity 1 2 3 4 5 6 7 8 9 10 11 12 13 14 15 16 17 18 19 20 Enter Quantity" at bounding box center [463, 225] width 60 height 20
click at [478, 223] on select "Enter Quantity 1 2 3 4 5 6 7 8 9 10 11 12 13 14 15 16 17 18 19 20 Enter Quantity" at bounding box center [463, 225] width 60 height 20
select select "12"
click at [433, 215] on select "Enter Quantity 1 2 3 4 5 6 7 8 9 10 11 12 13 14 15 16 17 18 19 20 Enter Quantity" at bounding box center [463, 225] width 60 height 20
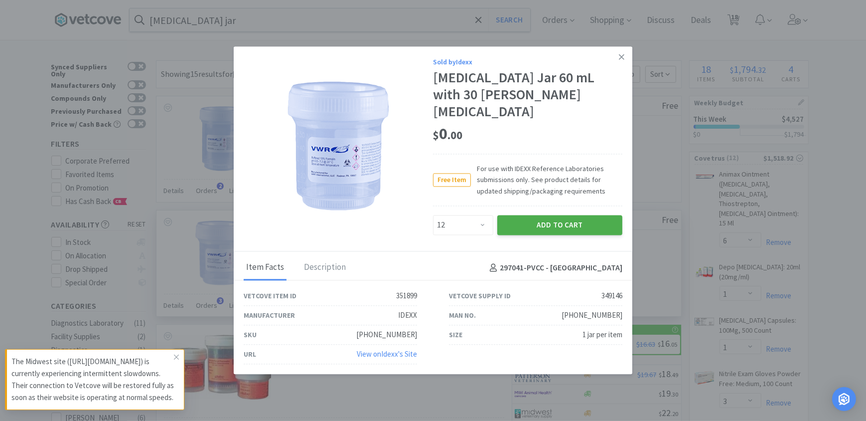
click at [549, 224] on button "Add to Cart" at bounding box center [559, 225] width 125 height 20
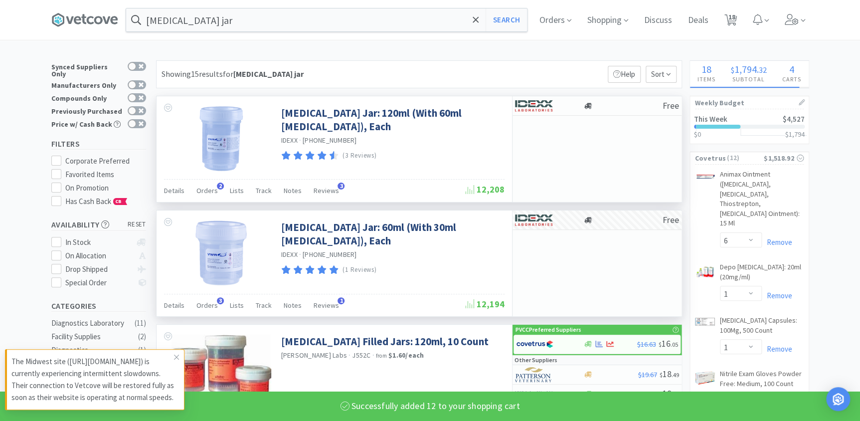
select select "12"
click at [619, 98] on div "Free" at bounding box center [596, 105] width 169 height 19
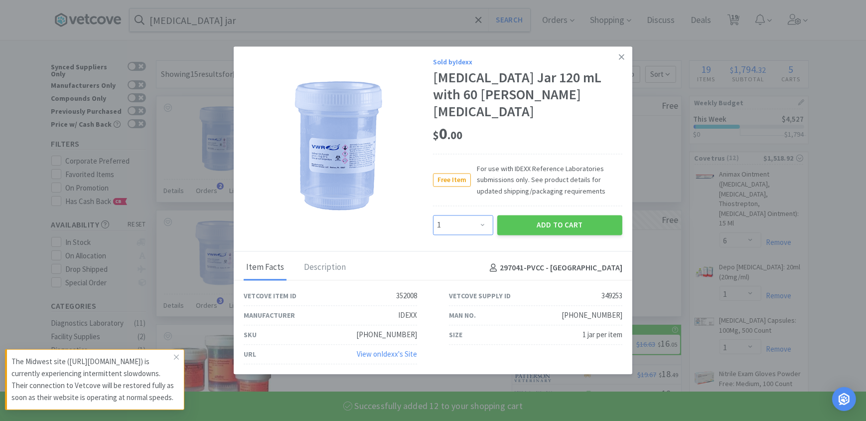
click at [471, 219] on select "Enter Quantity 1 2 3 4 5 6 7 8 9 10 11 12 13 14 15 16 17 18 19 20 Enter Quantity" at bounding box center [463, 225] width 60 height 20
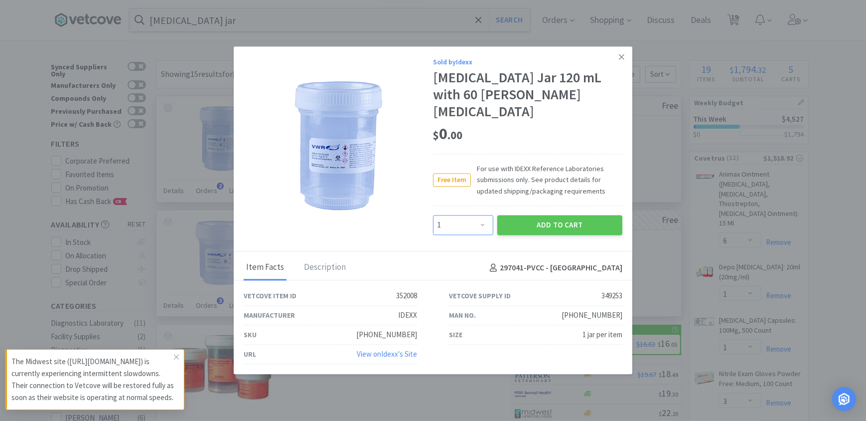
select select "12"
click at [433, 215] on select "Enter Quantity 1 2 3 4 5 6 7 8 9 10 11 12 13 14 15 16 17 18 19 20 Enter Quantity" at bounding box center [463, 225] width 60 height 20
click at [548, 220] on button "Add to Cart" at bounding box center [559, 225] width 125 height 20
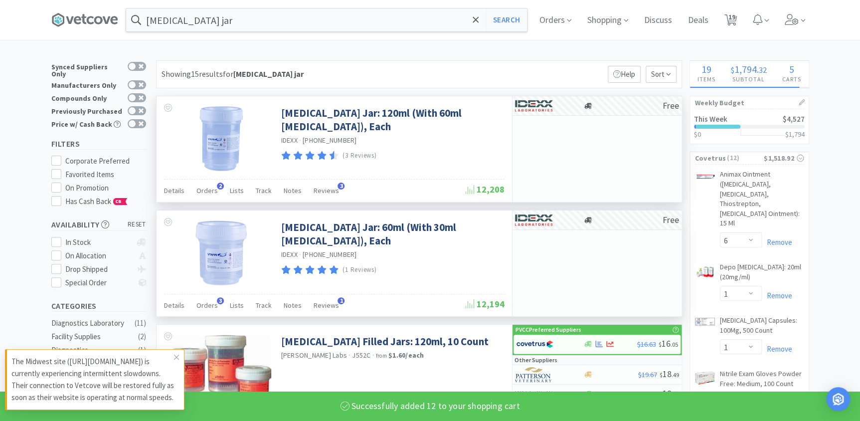
select select "12"
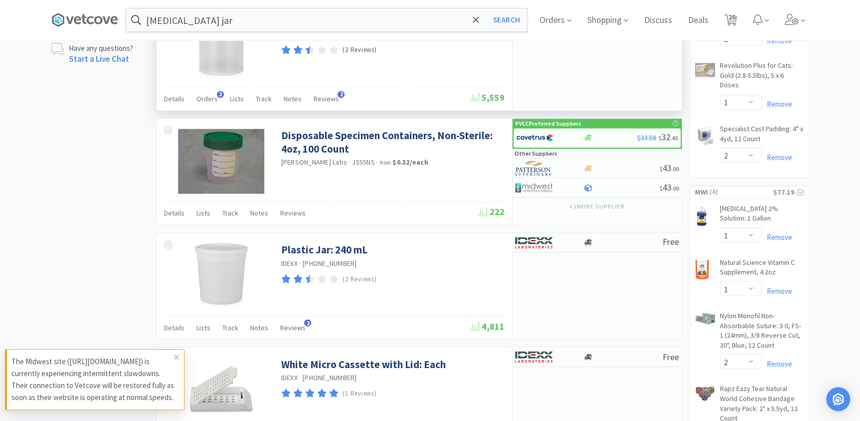
scroll to position [589, 0]
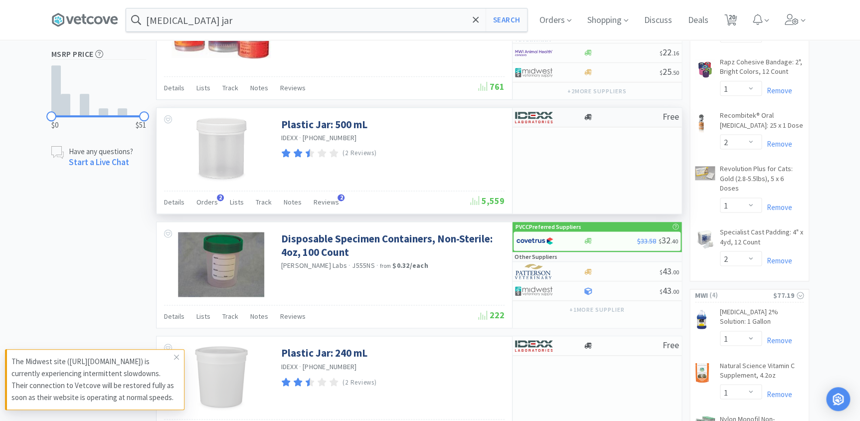
click at [613, 115] on div at bounding box center [622, 116] width 79 height 7
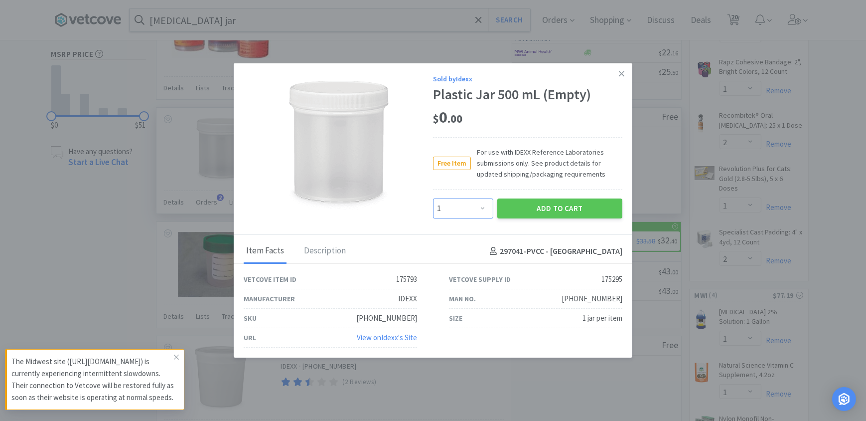
click at [477, 208] on select "Enter Quantity 1 2 3 4 5 6 7 8 9 10 11 12 13 14 15 16 17 18 19 20 Enter Quantity" at bounding box center [463, 208] width 60 height 20
select select "4"
click at [433, 198] on select "Enter Quantity 1 2 3 4 5 6 7 8 9 10 11 12 13 14 15 16 17 18 19 20 Enter Quantity" at bounding box center [463, 208] width 60 height 20
drag, startPoint x: 514, startPoint y: 208, endPoint x: 511, endPoint y: 214, distance: 6.7
click at [511, 214] on button "Add to Cart" at bounding box center [559, 208] width 125 height 20
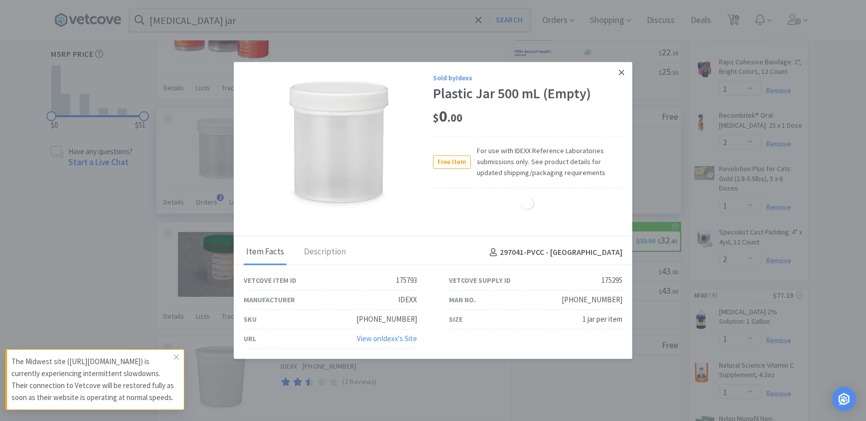
click at [624, 71] on icon at bounding box center [621, 72] width 5 height 9
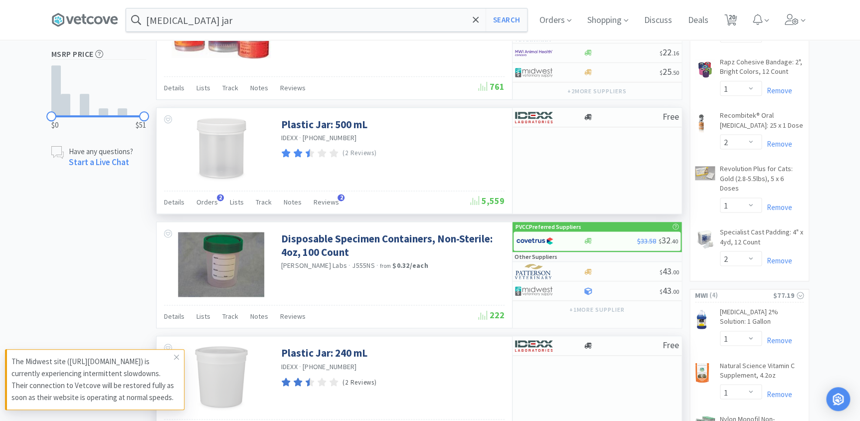
scroll to position [815, 0]
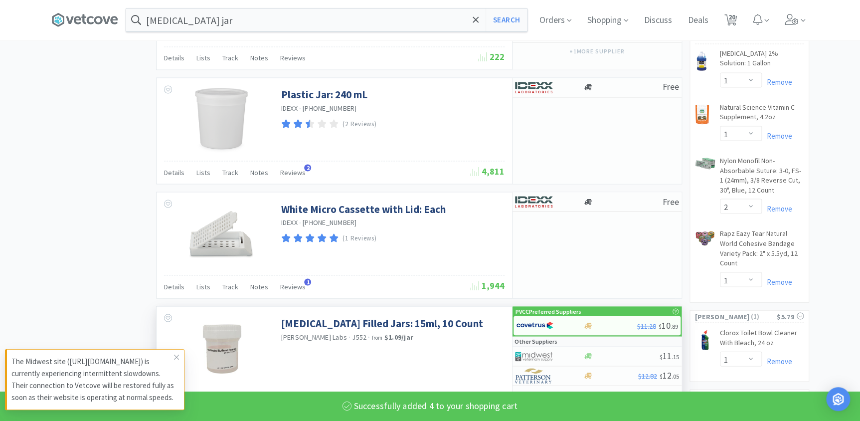
select select "4"
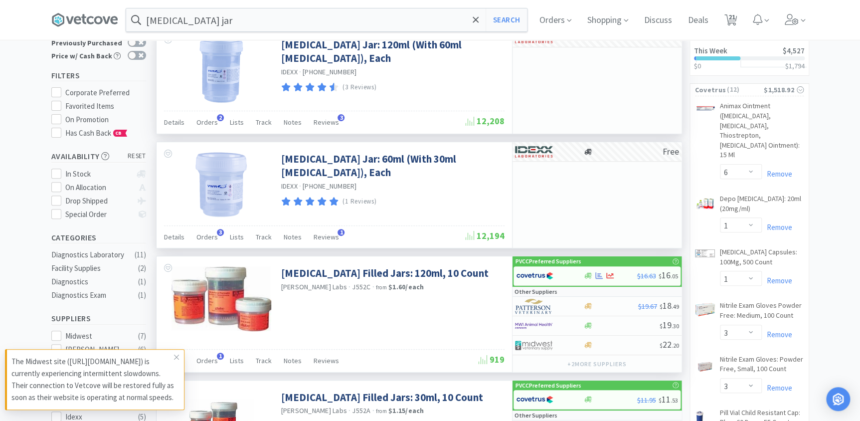
scroll to position [0, 0]
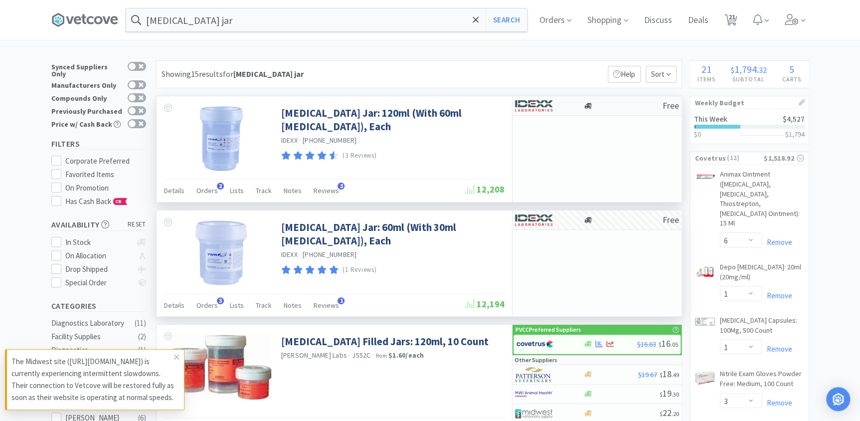
click at [523, 105] on img at bounding box center [533, 105] width 37 height 15
select select "1"
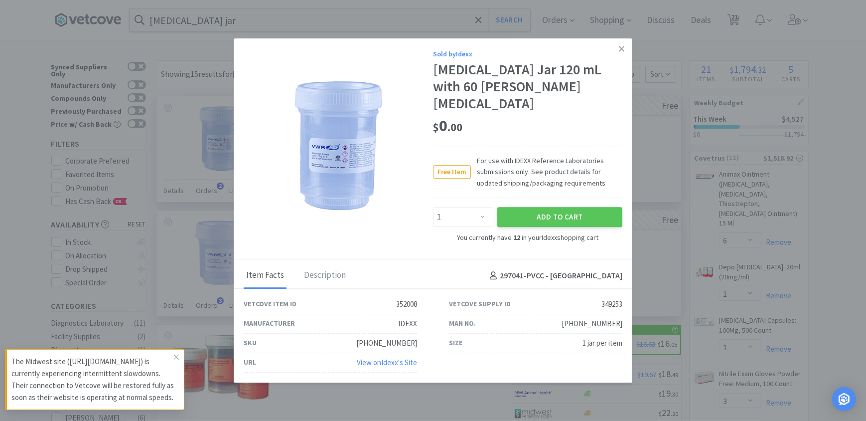
click at [459, 59] on div "Sold by Idexx" at bounding box center [527, 53] width 189 height 11
click at [449, 59] on div "Sold by Idexx" at bounding box center [527, 53] width 189 height 11
click at [618, 60] on link at bounding box center [621, 48] width 17 height 21
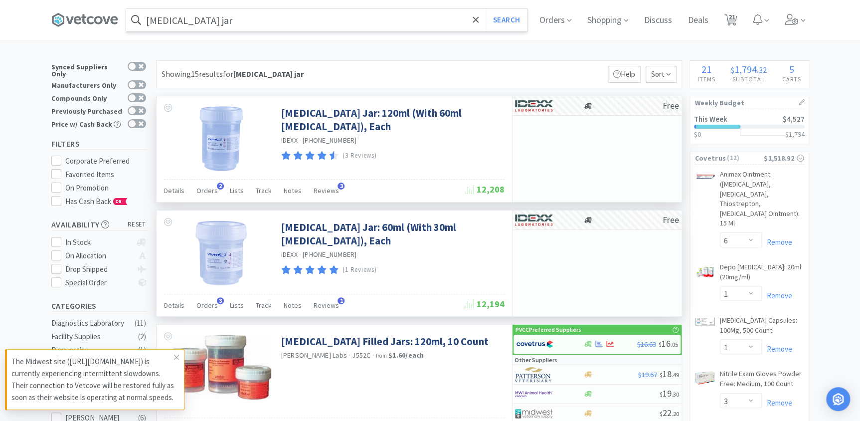
click at [287, 26] on input "[MEDICAL_DATA] jar" at bounding box center [326, 19] width 401 height 23
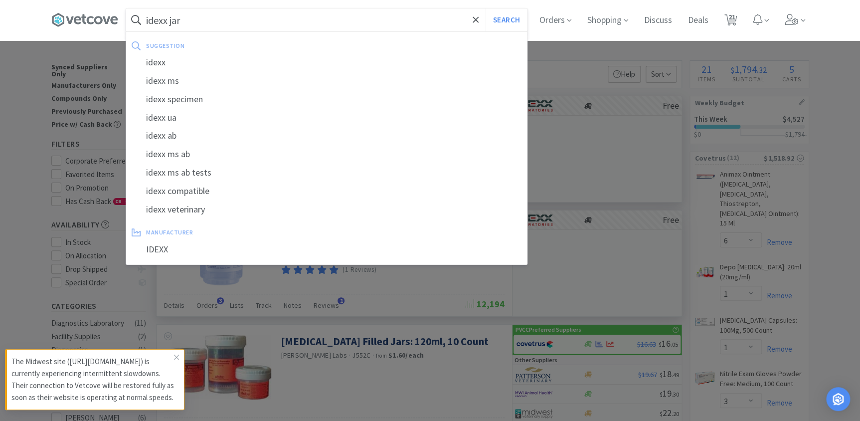
type input "idexx jar"
click at [485, 8] on button "Search" at bounding box center [505, 19] width 41 height 23
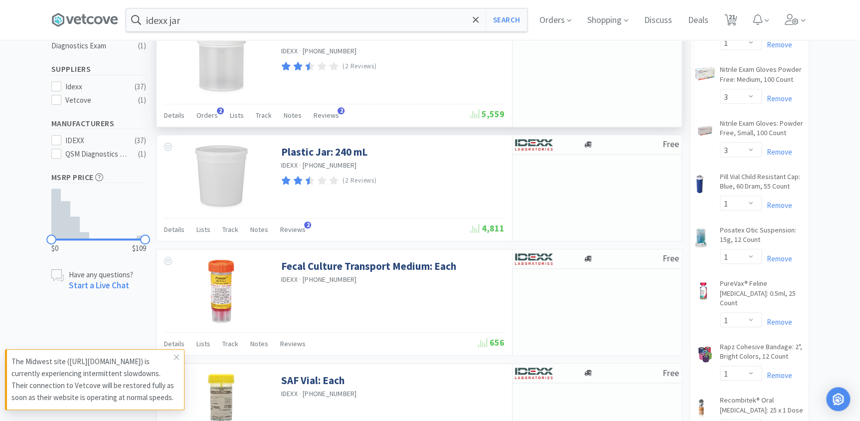
scroll to position [272, 0]
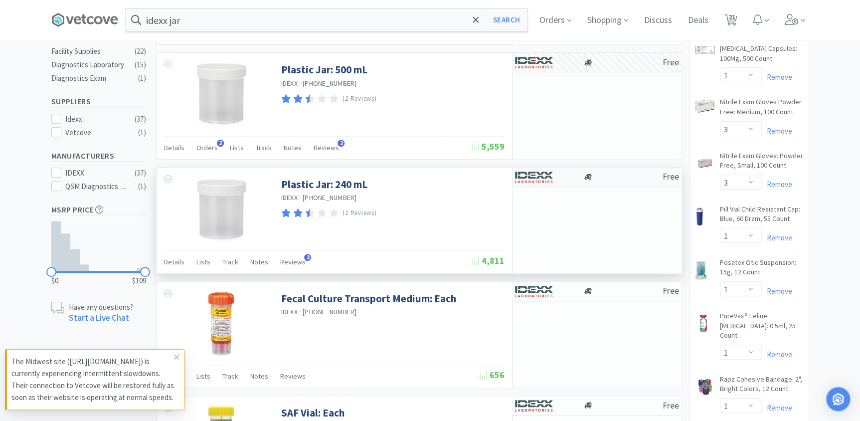
click at [569, 173] on div at bounding box center [542, 176] width 55 height 17
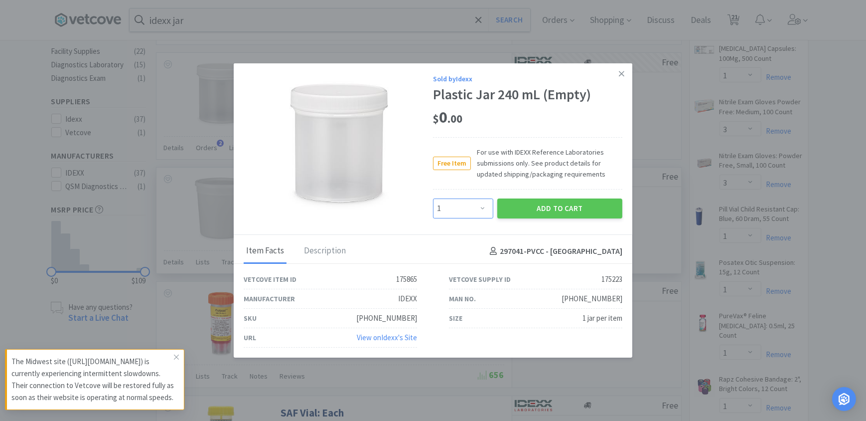
click at [467, 209] on select "Enter Quantity 1 2 3 4 5 6 7 8 9 10 11 12 13 14 15 16 17 18 19 20 Enter Quantity" at bounding box center [463, 208] width 60 height 20
select select "4"
click at [433, 198] on select "Enter Quantity 1 2 3 4 5 6 7 8 9 10 11 12 13 14 15 16 17 18 19 20 Enter Quantity" at bounding box center [463, 208] width 60 height 20
click at [575, 213] on button "Add to Cart" at bounding box center [559, 208] width 125 height 20
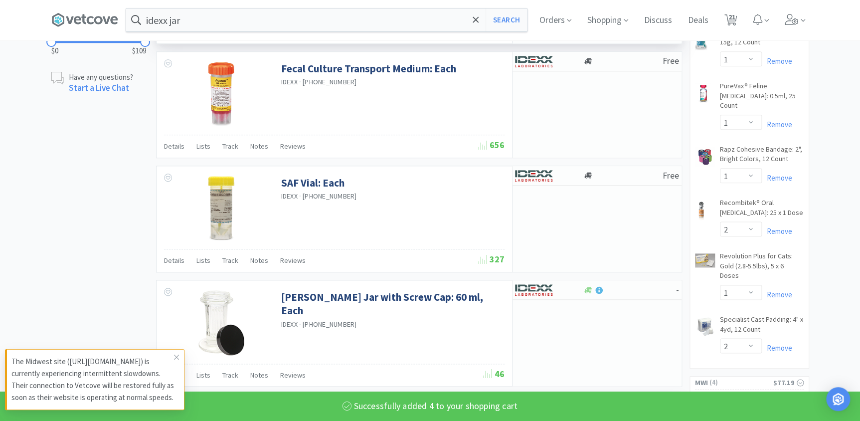
scroll to position [543, 0]
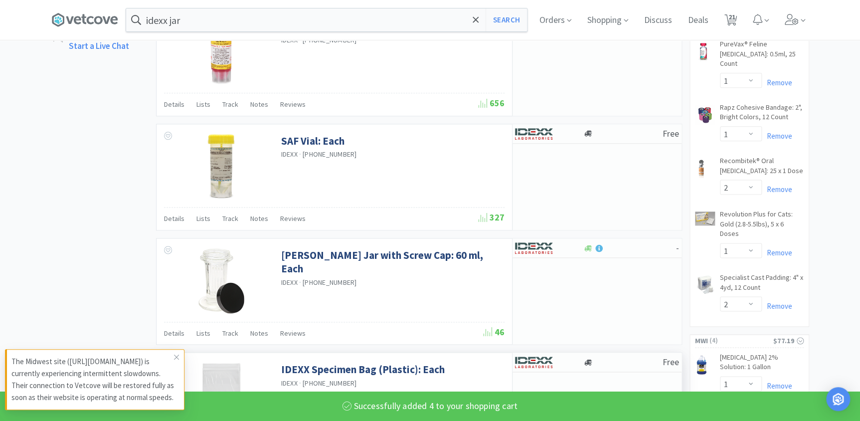
select select "4"
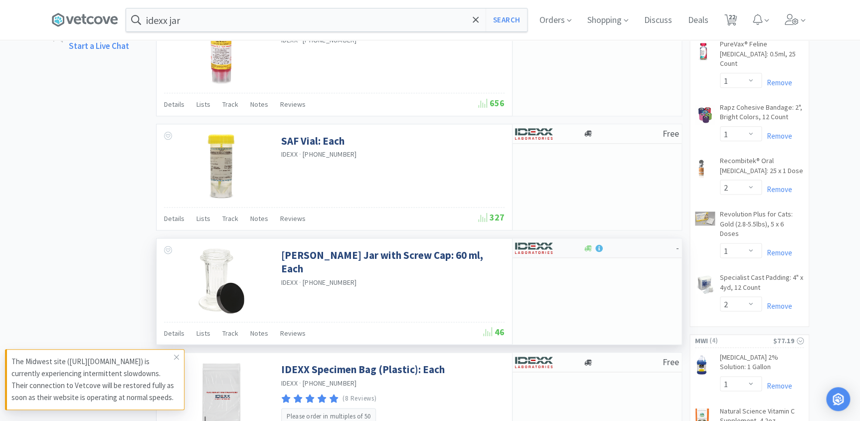
click at [606, 247] on div at bounding box center [629, 247] width 93 height 7
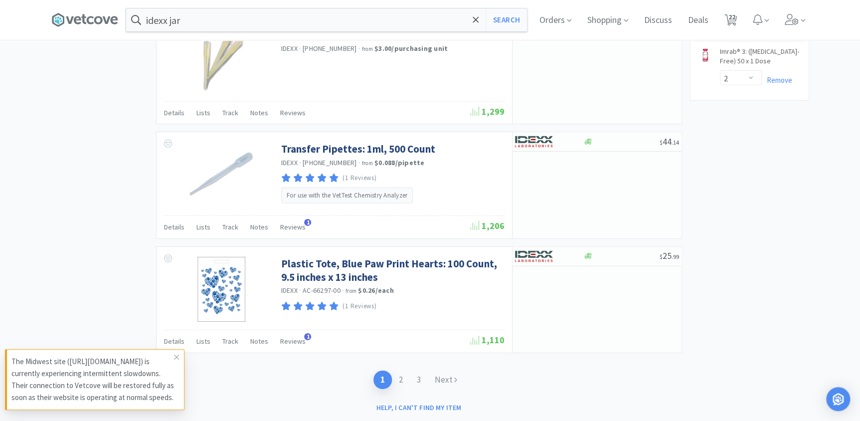
scroll to position [1450, 0]
click at [403, 382] on link "2" at bounding box center [401, 378] width 18 height 18
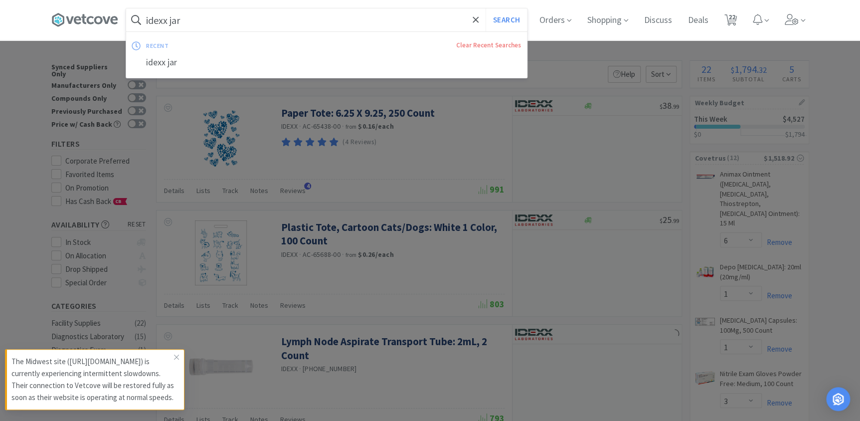
click at [235, 13] on input "idexx jar" at bounding box center [326, 19] width 401 height 23
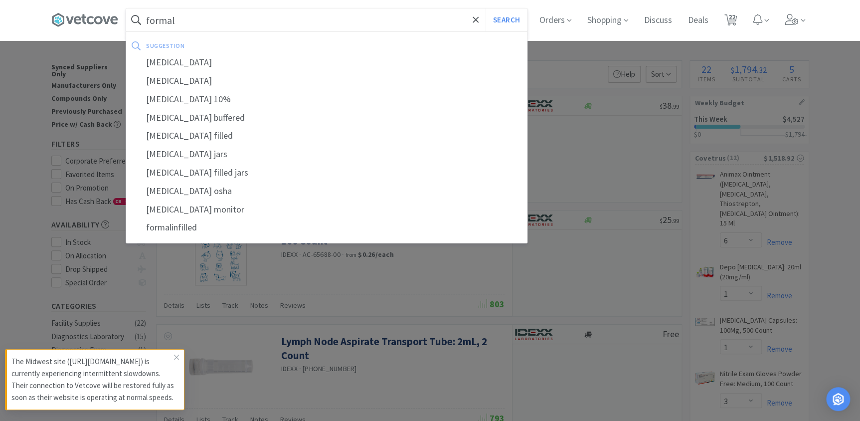
type input "formal"
click at [485, 8] on button "Search" at bounding box center [505, 19] width 41 height 23
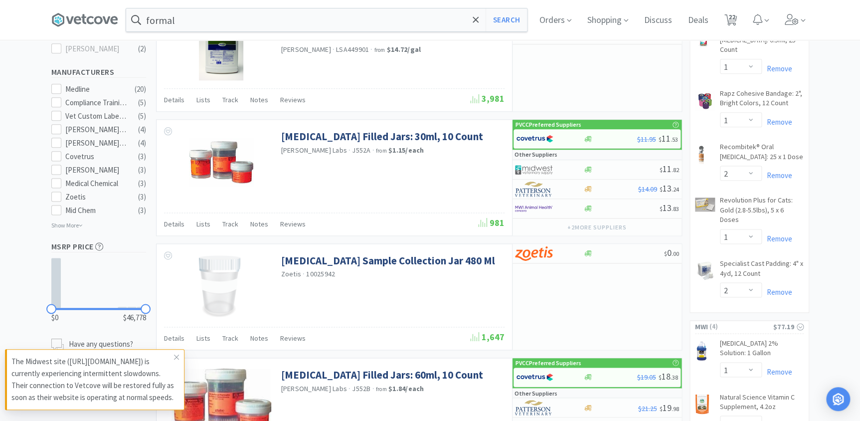
scroll to position [469, 0]
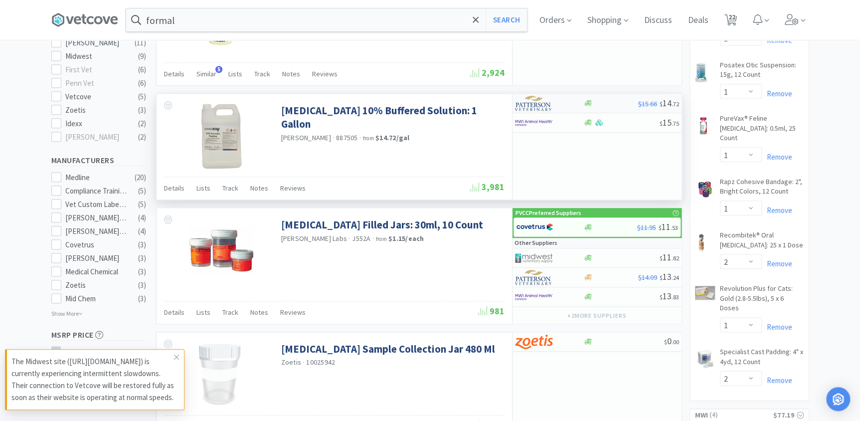
click at [580, 105] on div at bounding box center [549, 103] width 68 height 17
select select "1"
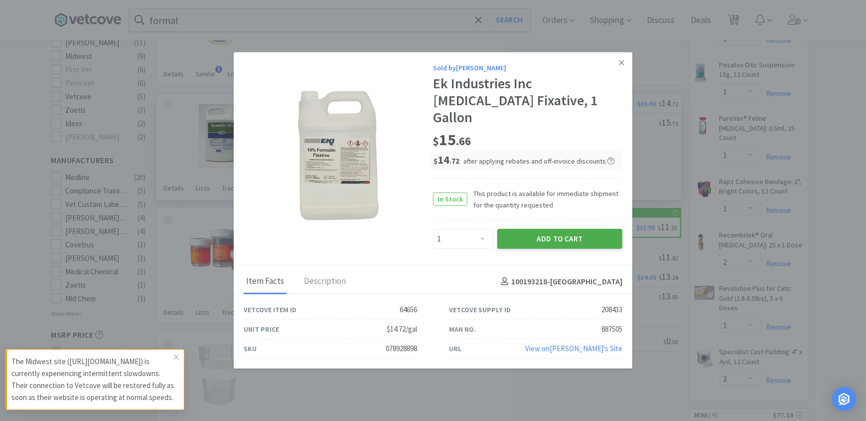
click at [560, 234] on button "Add to Cart" at bounding box center [559, 239] width 125 height 20
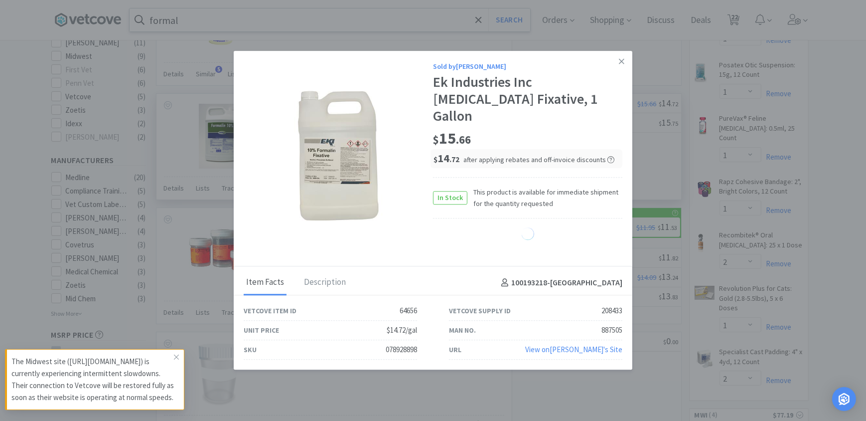
select select "1"
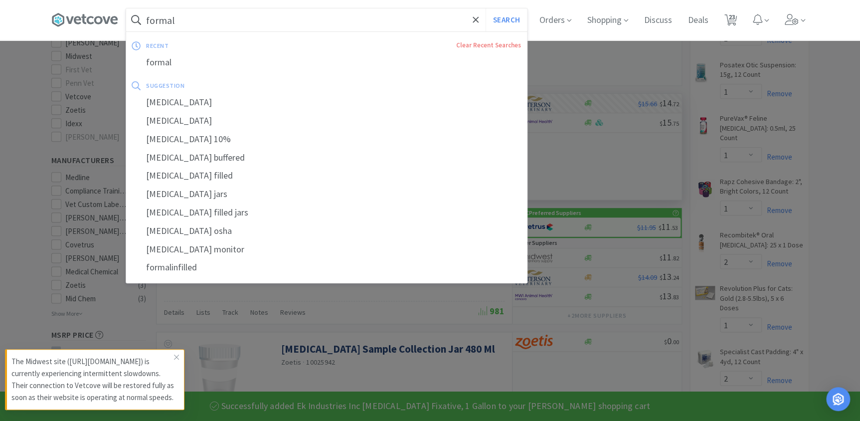
click at [203, 17] on input "formal" at bounding box center [326, 19] width 401 height 23
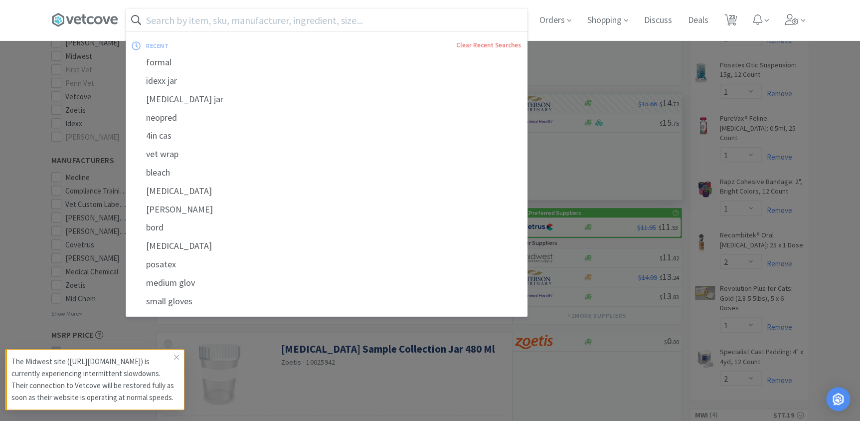
click at [834, 161] on div at bounding box center [430, 210] width 860 height 421
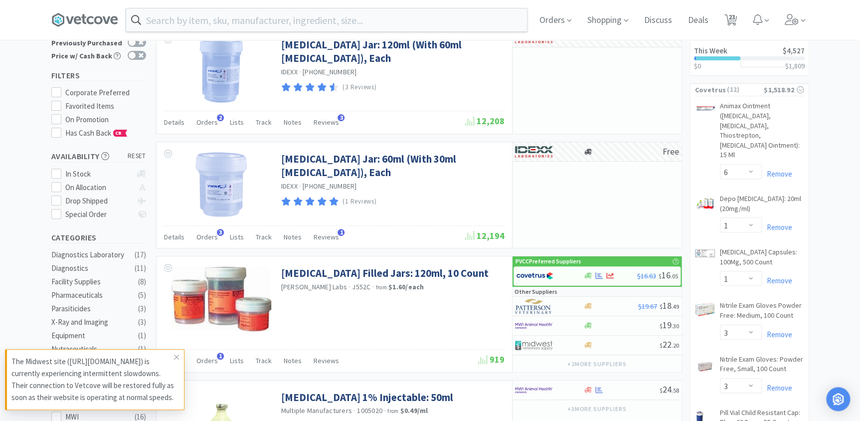
scroll to position [0, 0]
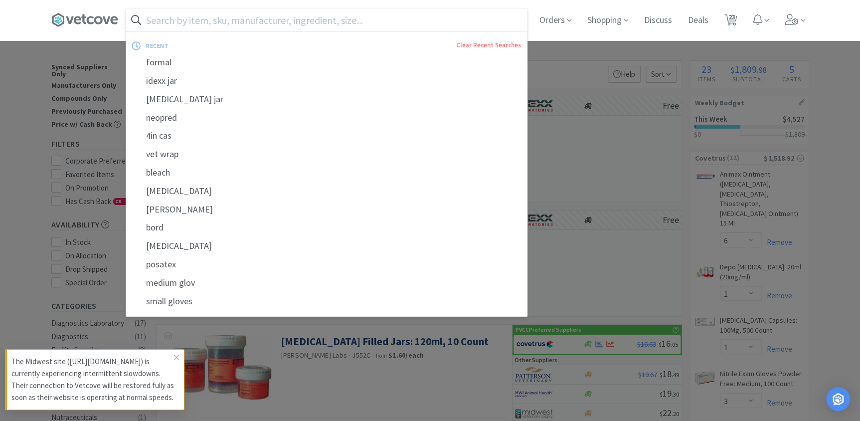
click at [199, 29] on input "text" at bounding box center [326, 19] width 401 height 23
click at [430, 29] on input "text" at bounding box center [326, 19] width 401 height 23
click at [402, 18] on input "text" at bounding box center [326, 19] width 401 height 23
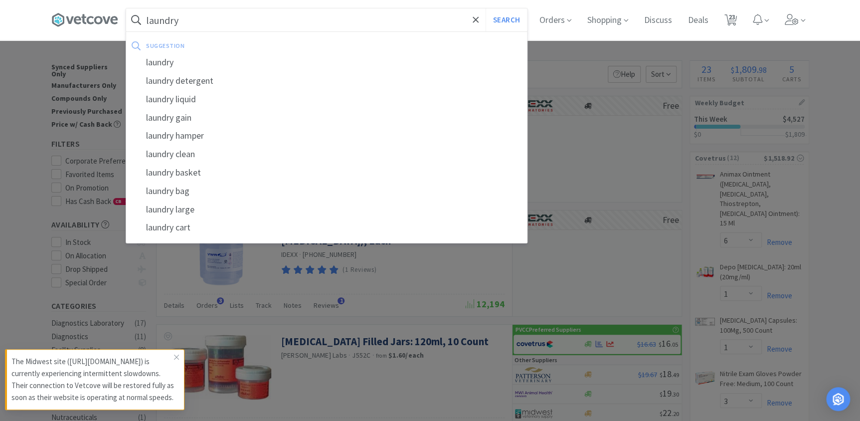
type input "laundry"
click at [485, 8] on button "Search" at bounding box center [505, 19] width 41 height 23
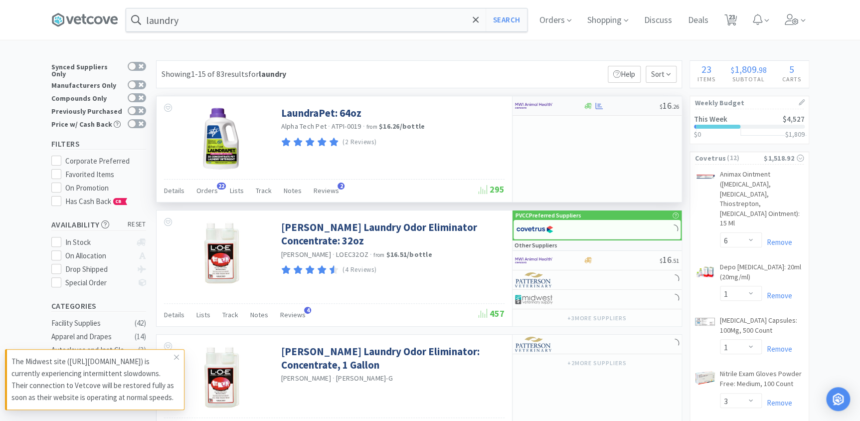
click at [610, 110] on div "$ 16 . 26" at bounding box center [596, 105] width 169 height 19
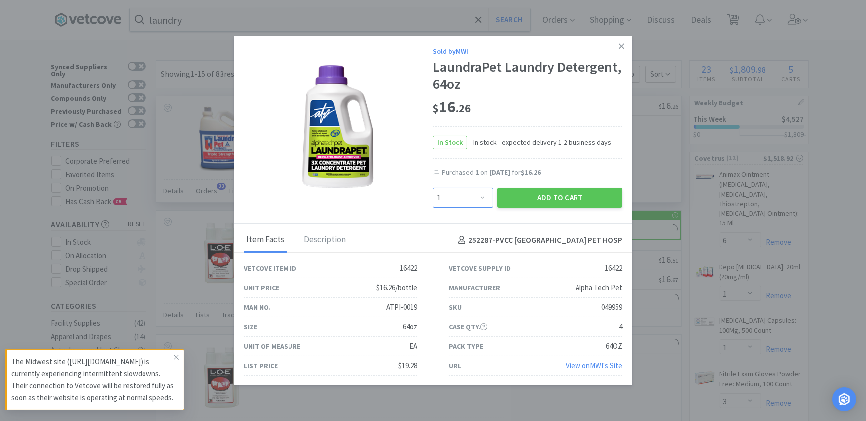
click at [473, 202] on select "Enter Quantity 1 2 3 4 5 6 7 8 9 10 11 12 13 14 15 16 17 18 19 20 Enter Quantity" at bounding box center [463, 197] width 60 height 20
click at [433, 187] on select "Enter Quantity 1 2 3 4 5 6 7 8 9 10 11 12 13 14 15 16 17 18 19 20 Enter Quantity" at bounding box center [463, 197] width 60 height 20
click at [476, 202] on select "Enter Quantity 1 2 3 4 5 6 7 8 9 10 11 12 13 14 15 16 17 18 19 20 Enter Quantity" at bounding box center [463, 197] width 60 height 20
select select "1"
click at [433, 187] on select "Enter Quantity 1 2 3 4 5 6 7 8 9 10 11 12 13 14 15 16 17 18 19 20 Enter Quantity" at bounding box center [463, 197] width 60 height 20
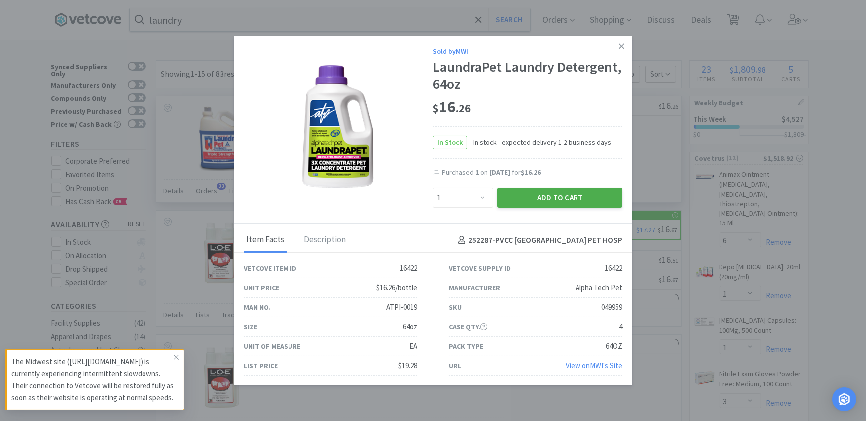
click at [547, 202] on button "Add to Cart" at bounding box center [559, 197] width 125 height 20
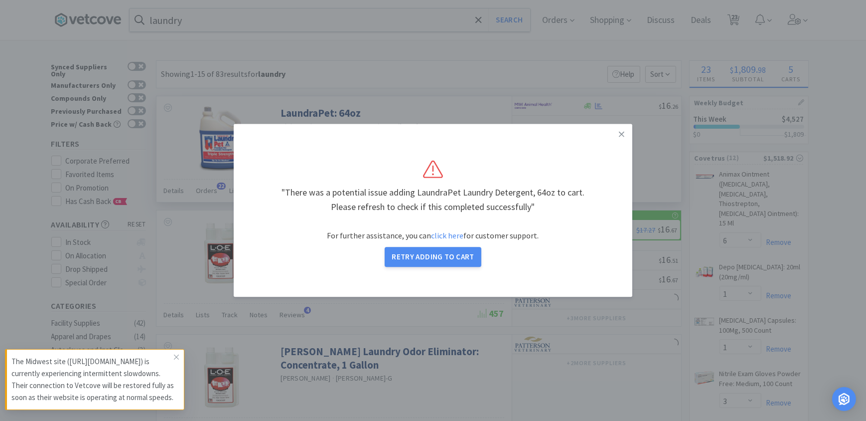
select select "1"
select select "2"
select select "1"
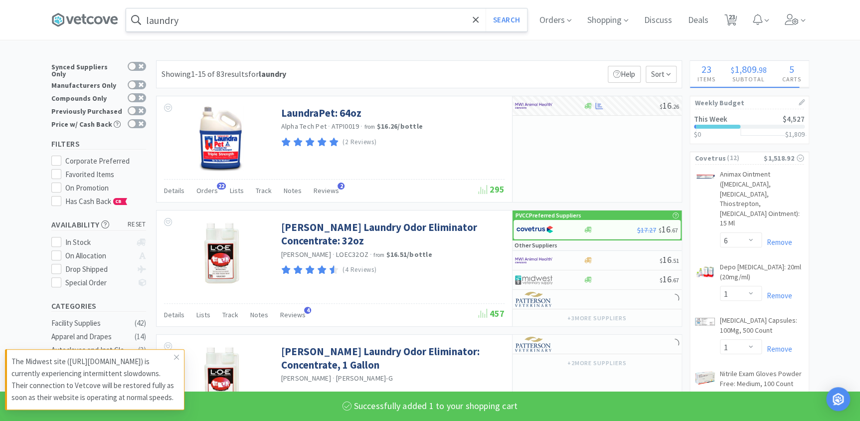
select select "1"
select select "2"
click at [215, 25] on input "laundry" at bounding box center [326, 19] width 401 height 23
select select "1"
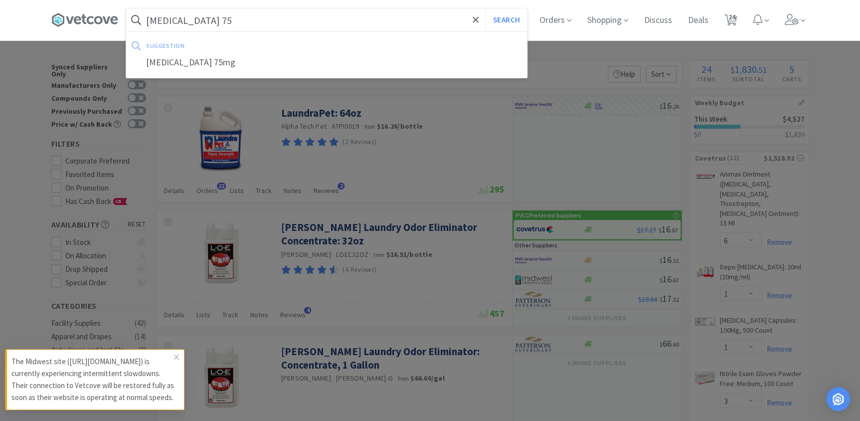
type input "[MEDICAL_DATA] 75"
click at [485, 8] on button "Search" at bounding box center [505, 19] width 41 height 23
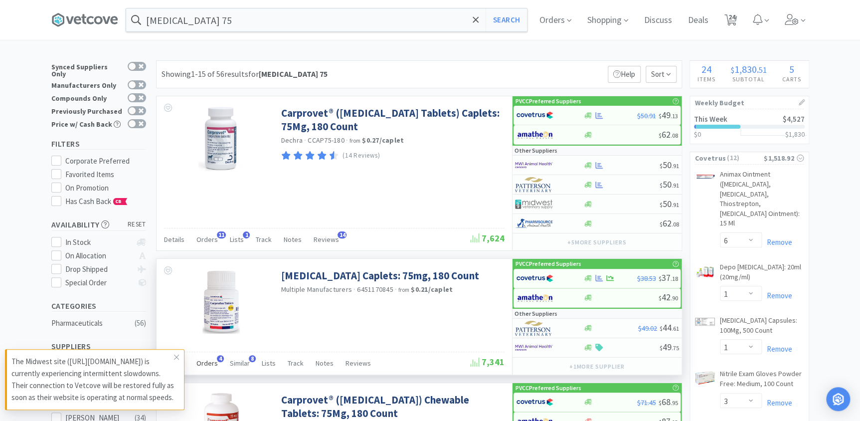
click at [196, 368] on div "Orders 4" at bounding box center [206, 364] width 21 height 19
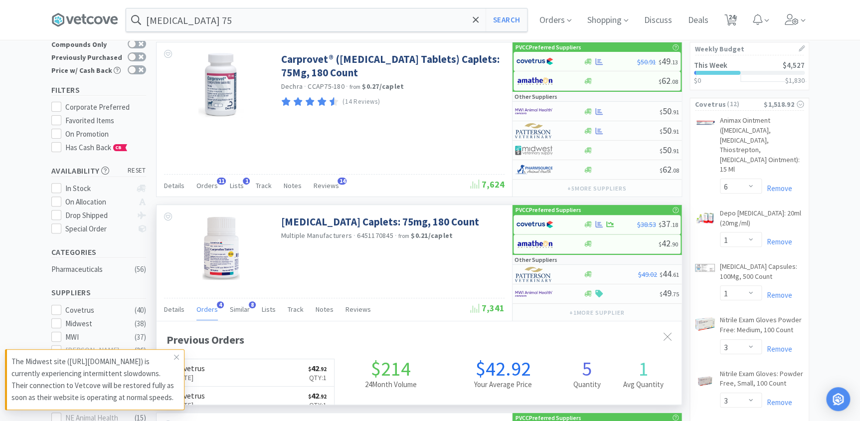
scroll to position [136, 0]
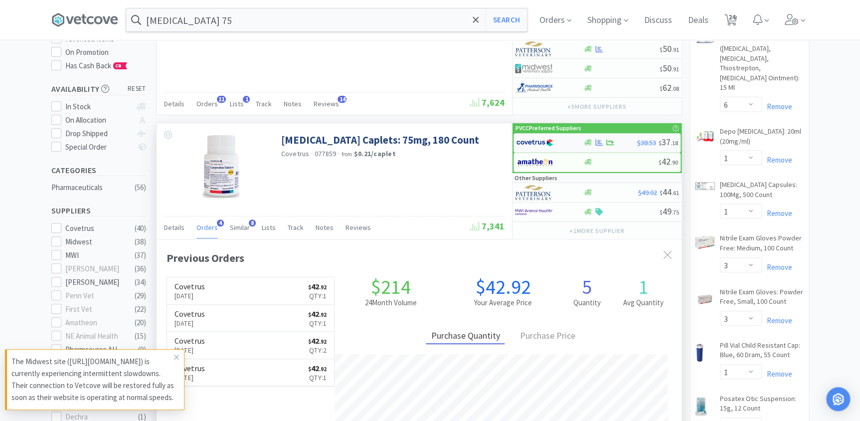
click at [564, 141] on div at bounding box center [543, 142] width 55 height 17
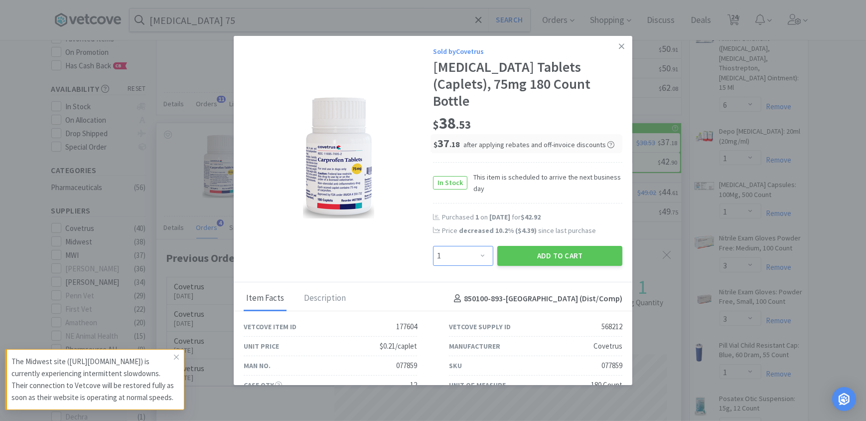
drag, startPoint x: 463, startPoint y: 239, endPoint x: 471, endPoint y: 227, distance: 14.1
click at [463, 246] on select "Enter Quantity 1 2 3 4 5 6 7 8 9 10 11 12 13 14 15 16 17 18 19 20 Enter Quantity" at bounding box center [463, 256] width 60 height 20
click at [433, 246] on select "Enter Quantity 1 2 3 4 5 6 7 8 9 10 11 12 13 14 15 16 17 18 19 20 Enter Quantity" at bounding box center [463, 256] width 60 height 20
click at [483, 246] on select "Enter Quantity 1 2 3 4 5 6 7 8 9 10 11 12 13 14 15 16 17 18 19 20 Enter Quantity" at bounding box center [463, 256] width 60 height 20
select select "3"
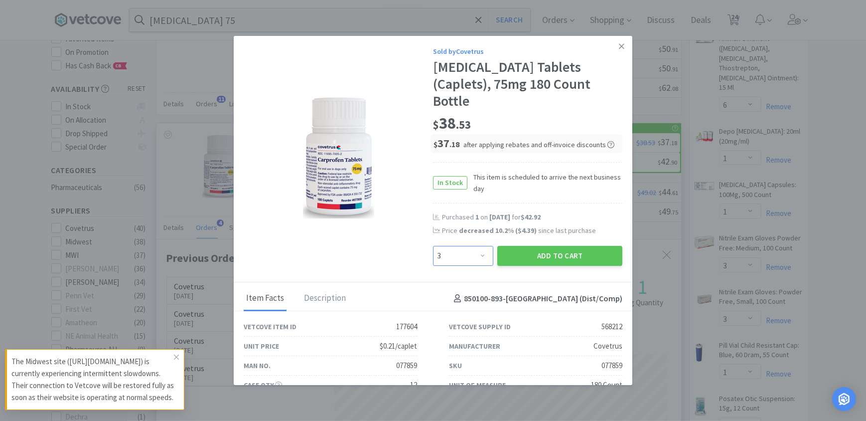
click at [433, 246] on select "Enter Quantity 1 2 3 4 5 6 7 8 9 10 11 12 13 14 15 16 17 18 19 20 Enter Quantity" at bounding box center [463, 256] width 60 height 20
click at [534, 246] on button "Add to Cart" at bounding box center [559, 256] width 125 height 20
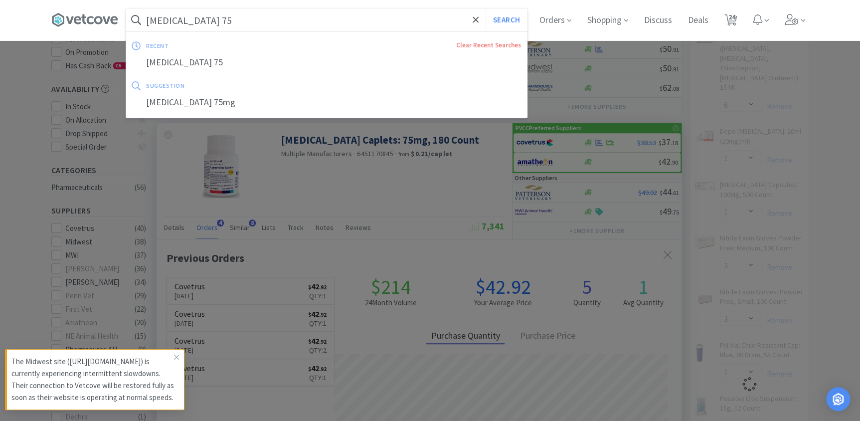
click at [216, 23] on input "[MEDICAL_DATA] 75" at bounding box center [326, 19] width 401 height 23
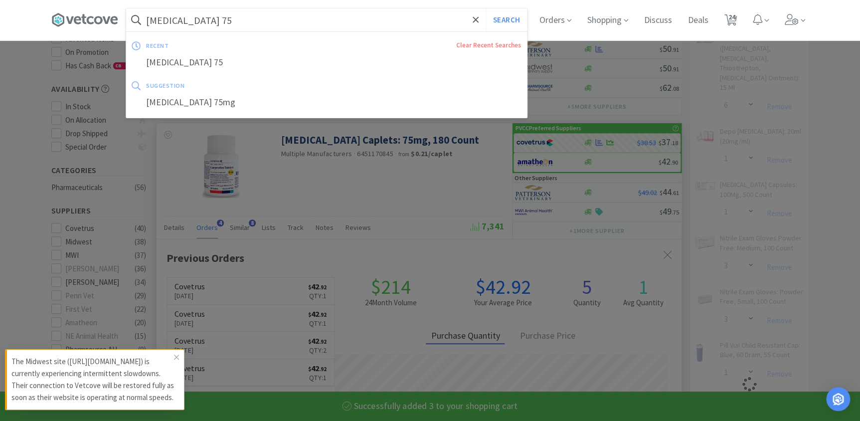
drag, startPoint x: 210, startPoint y: 23, endPoint x: 194, endPoint y: 25, distance: 16.0
click at [194, 25] on input "[MEDICAL_DATA] 75" at bounding box center [326, 19] width 401 height 23
type input "[MEDICAL_DATA] 25"
select select "3"
select select "1"
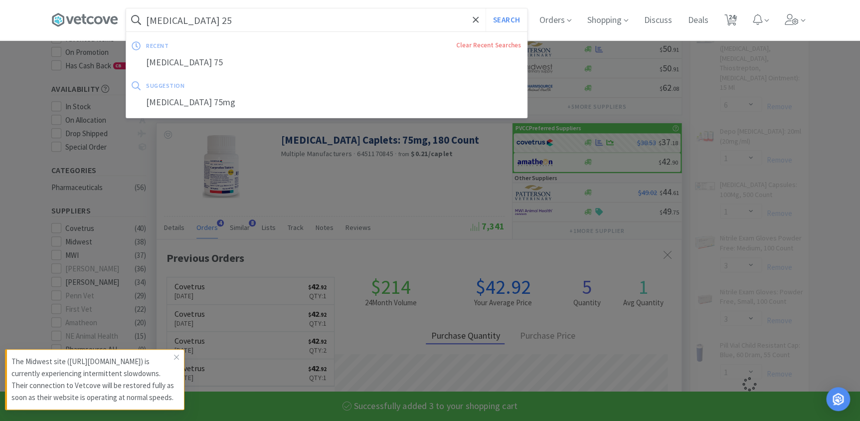
select select "3"
select select "1"
select select "2"
select select "1"
select select "2"
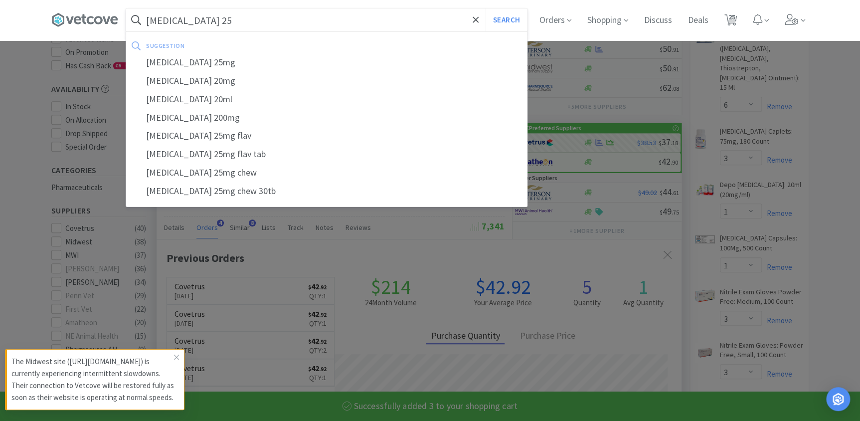
type input "[MEDICAL_DATA] 25"
click at [485, 8] on button "Search" at bounding box center [505, 19] width 41 height 23
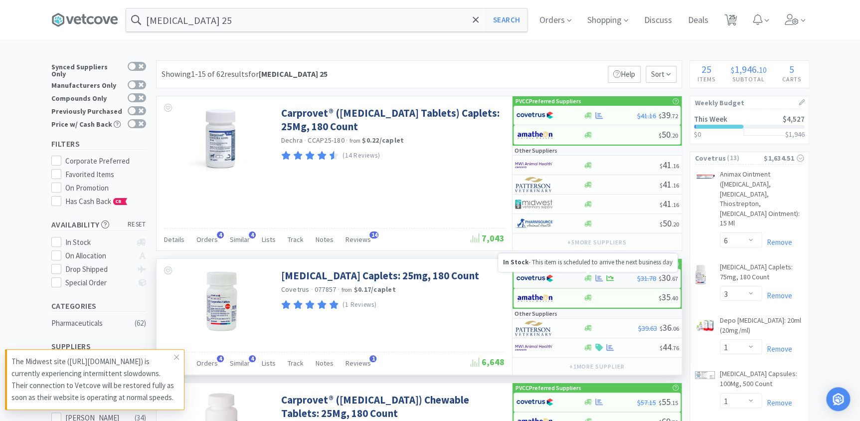
click at [588, 275] on icon at bounding box center [587, 278] width 7 height 6
select select "1"
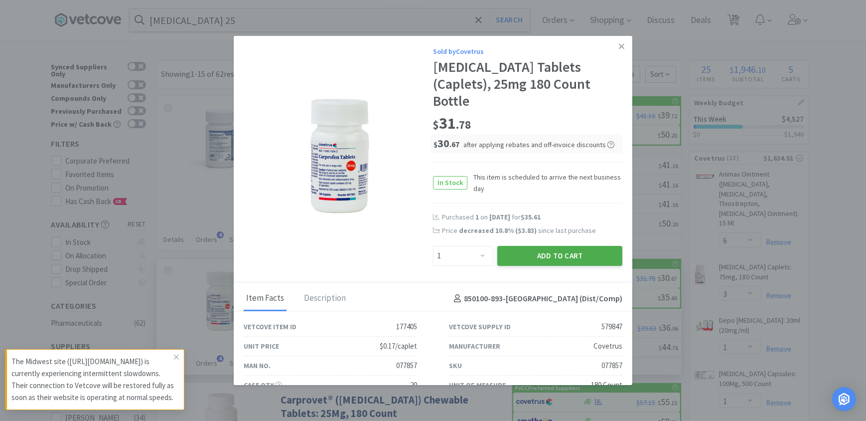
click at [534, 246] on button "Add to Cart" at bounding box center [559, 256] width 125 height 20
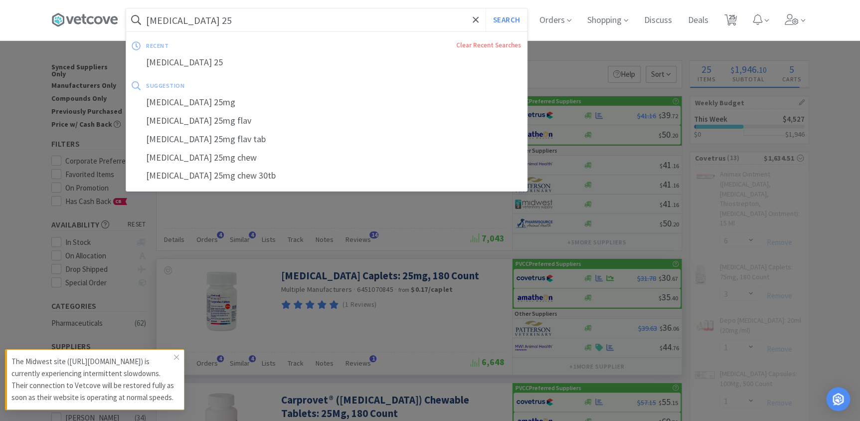
click at [230, 28] on input "[MEDICAL_DATA] 25" at bounding box center [326, 19] width 401 height 23
click at [221, 23] on input "[MEDICAL_DATA] 25" at bounding box center [326, 19] width 401 height 23
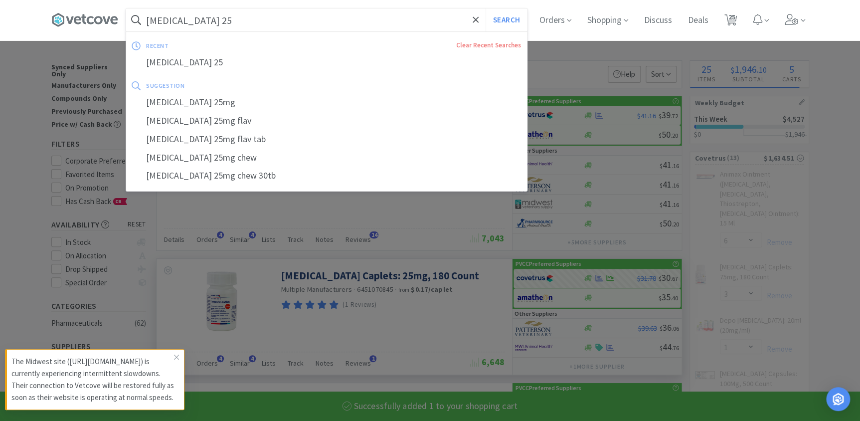
click at [209, 21] on input "[MEDICAL_DATA] 25" at bounding box center [326, 19] width 401 height 23
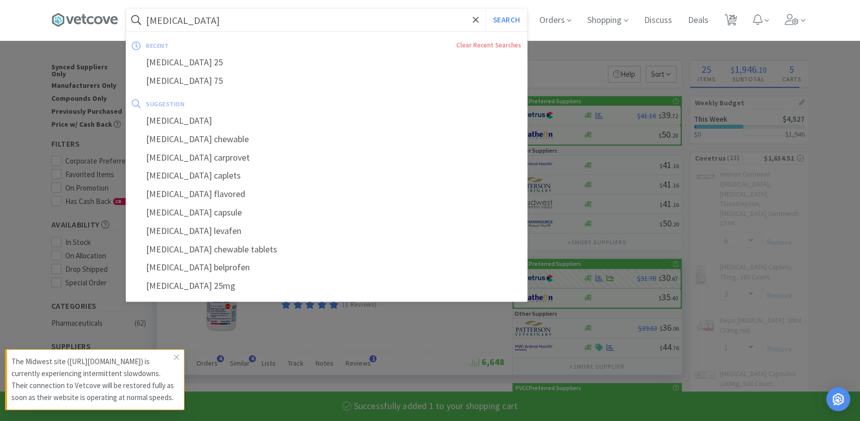
type input "[MEDICAL_DATA] 1"
select select "1"
select select "3"
select select "1"
select select "3"
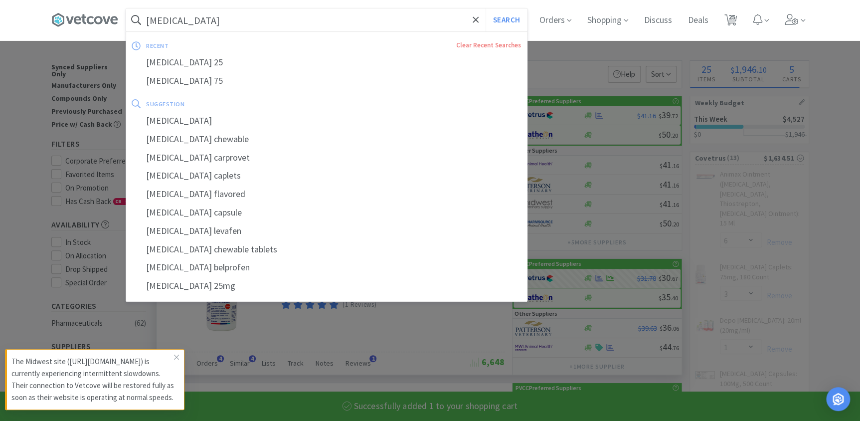
select select "1"
select select "2"
select select "1"
select select "2"
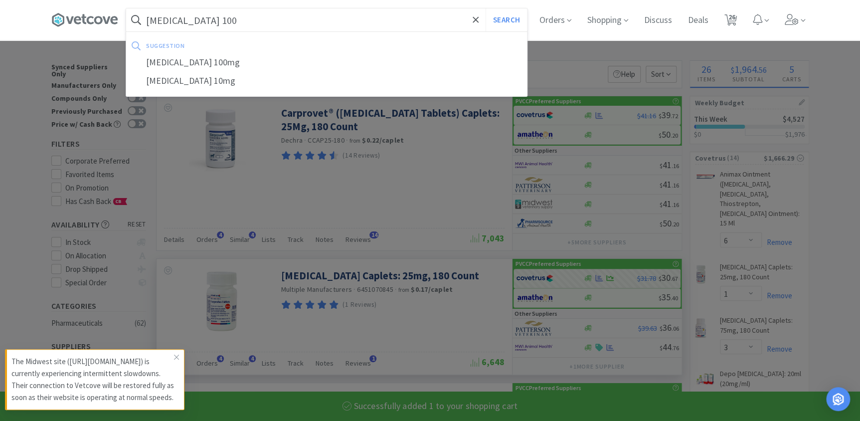
type input "[MEDICAL_DATA] 100"
click at [485, 8] on button "Search" at bounding box center [505, 19] width 41 height 23
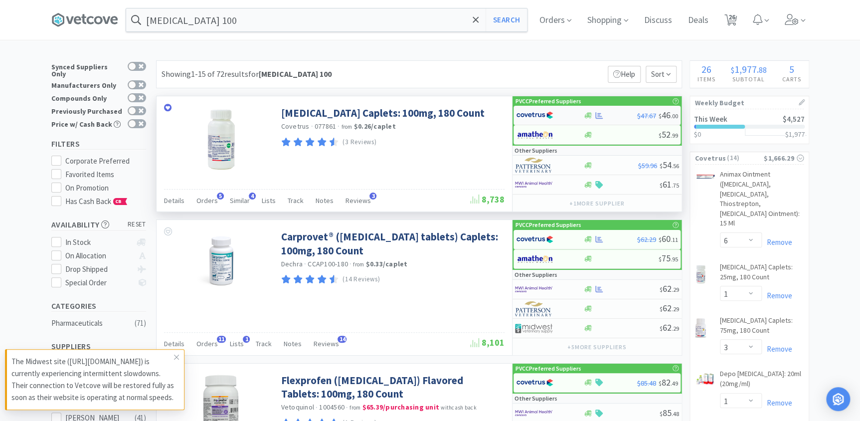
click at [547, 114] on img at bounding box center [534, 115] width 37 height 15
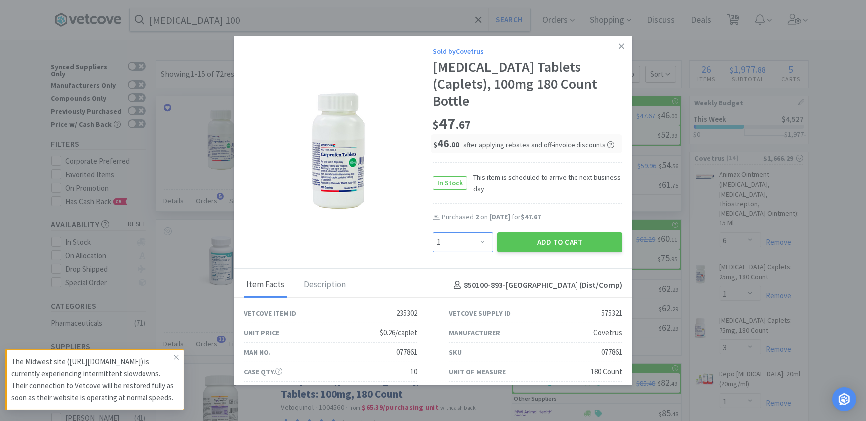
click at [473, 232] on select "Enter Quantity 1 2 3 4 5 6 7 8 9 10 11 12 13 14 15 16 17 18 19 20 Enter Quantity" at bounding box center [463, 242] width 60 height 20
select select "2"
click at [433, 232] on select "Enter Quantity 1 2 3 4 5 6 7 8 9 10 11 12 13 14 15 16 17 18 19 20 Enter Quantity" at bounding box center [463, 242] width 60 height 20
click at [529, 232] on button "Add to Cart" at bounding box center [559, 242] width 125 height 20
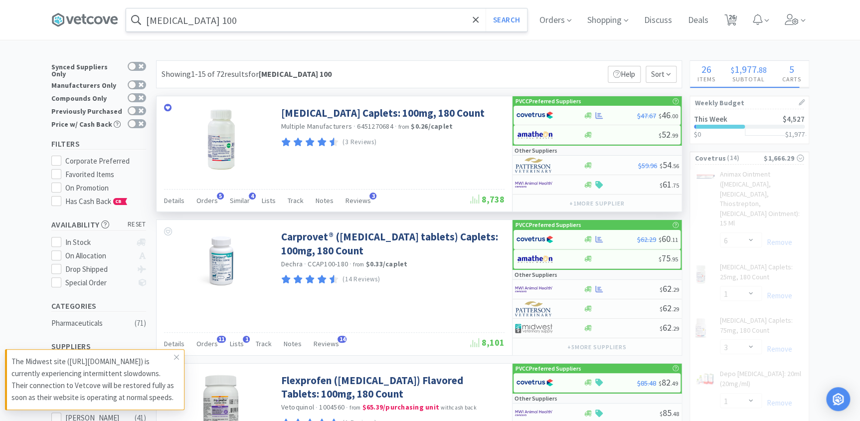
click at [252, 18] on input "[MEDICAL_DATA] 100" at bounding box center [326, 19] width 401 height 23
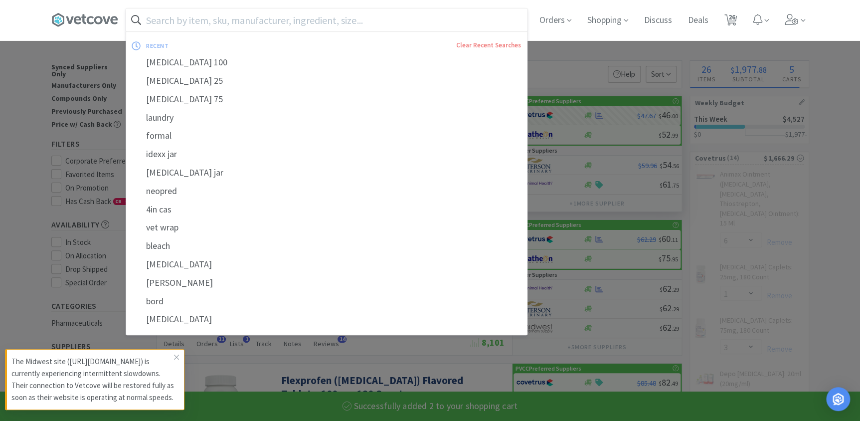
select select "2"
select select "1"
select select "3"
select select "1"
select select "3"
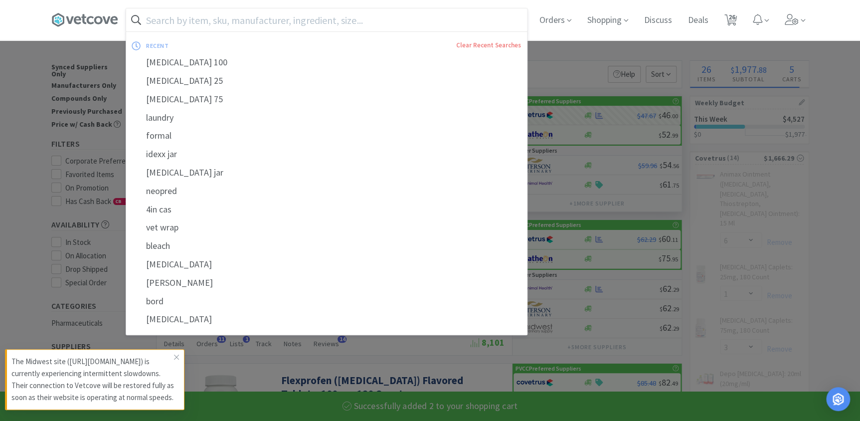
select select "1"
select select "2"
select select "1"
select select "2"
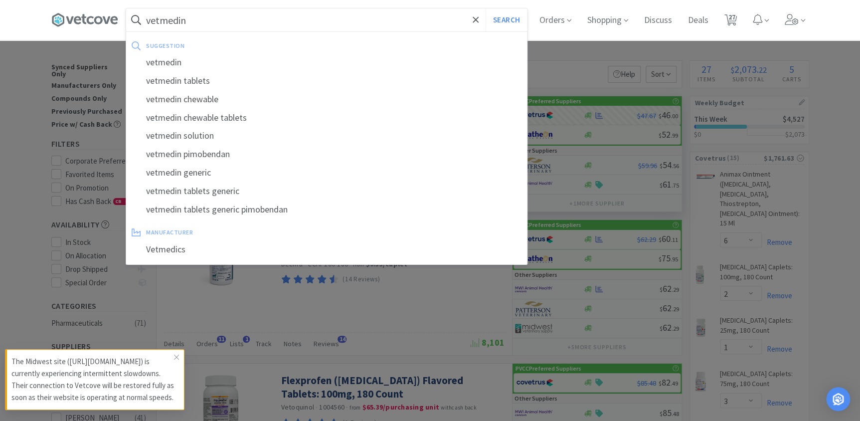
type input "vetmedin"
click at [485, 8] on button "Search" at bounding box center [505, 19] width 41 height 23
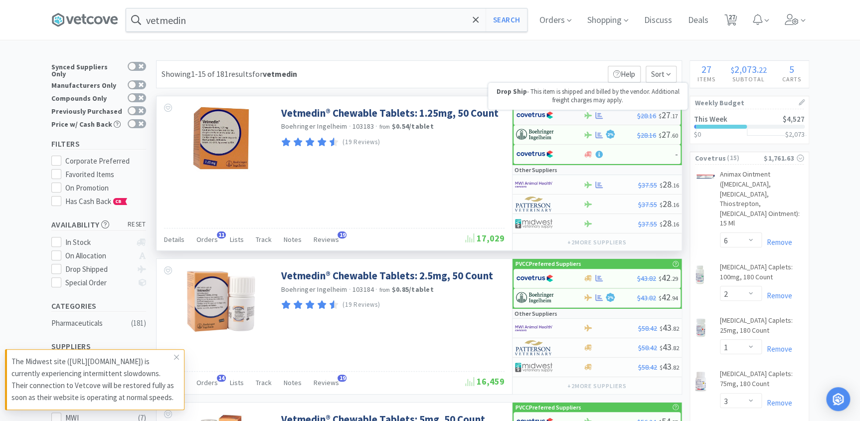
click at [591, 114] on icon at bounding box center [587, 115] width 7 height 7
select select "1"
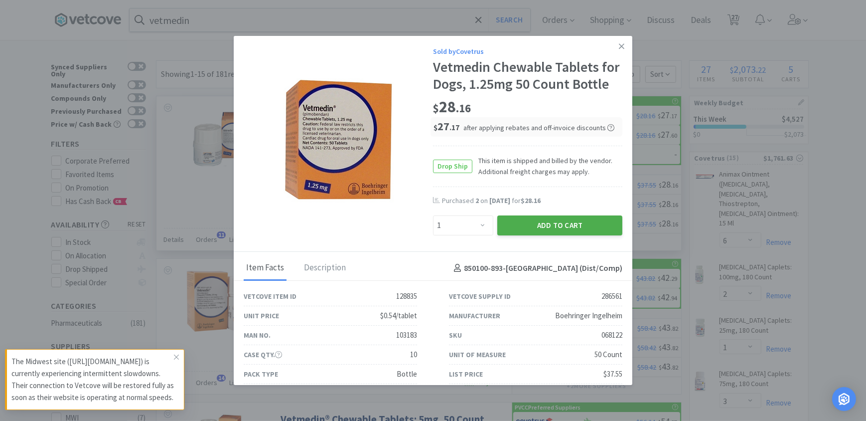
click at [512, 224] on button "Add to Cart" at bounding box center [559, 225] width 125 height 20
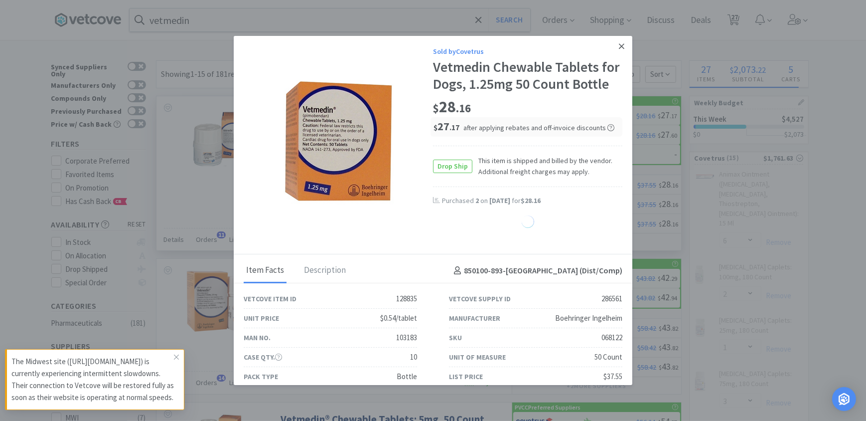
click at [619, 43] on icon at bounding box center [621, 46] width 5 height 9
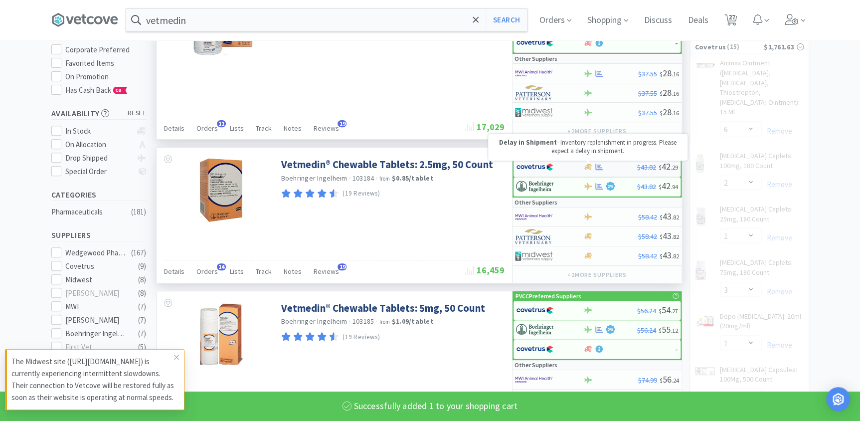
select select "1"
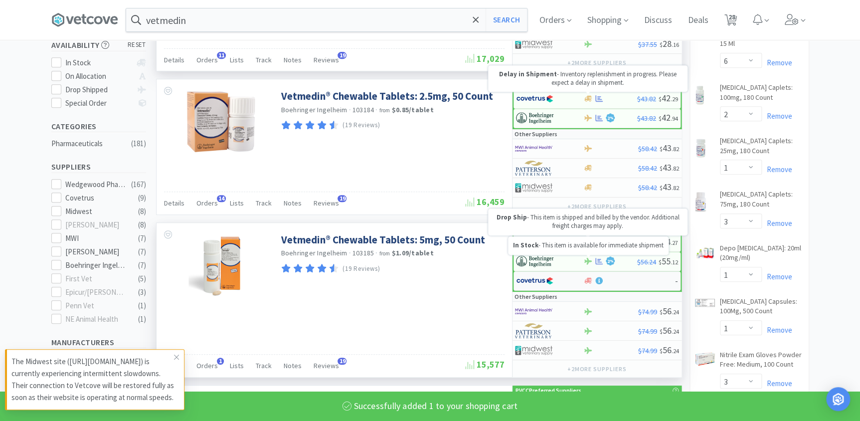
scroll to position [181, 0]
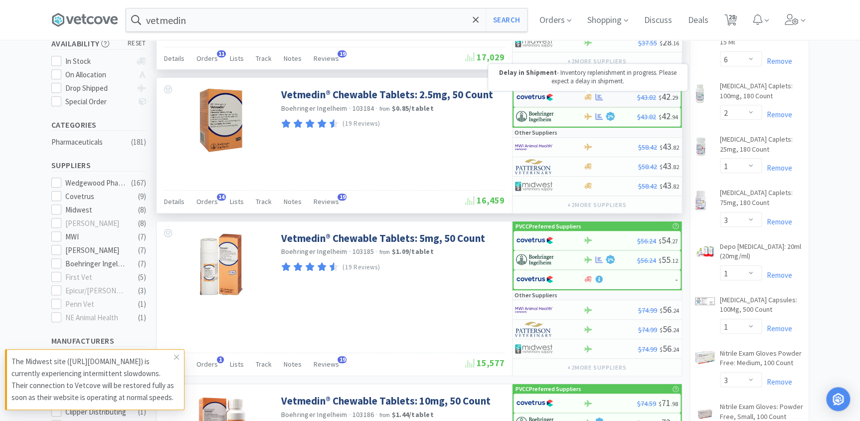
click at [588, 96] on icon at bounding box center [587, 97] width 7 height 6
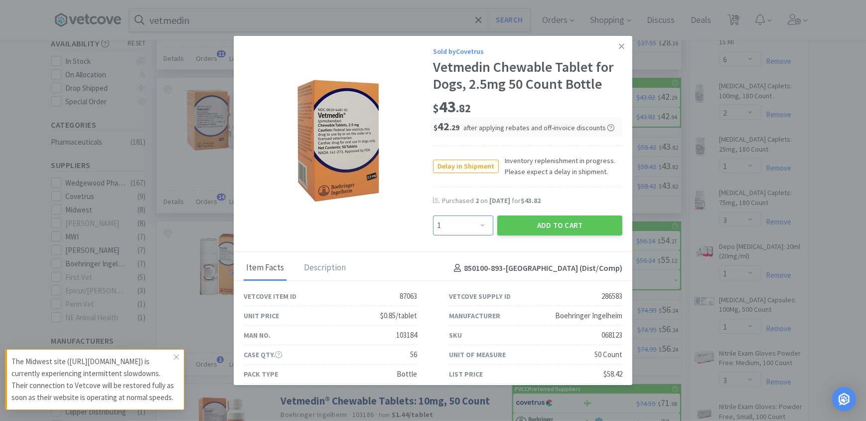
drag, startPoint x: 474, startPoint y: 225, endPoint x: 474, endPoint y: 215, distance: 10.0
click at [474, 225] on select "Enter Quantity 1 2 3 4 5 6 7 8 9 10 11 12 13 14 15 16 17 18 19 20 Enter Quantity" at bounding box center [463, 225] width 60 height 20
select select "2"
click at [433, 215] on select "Enter Quantity 1 2 3 4 5 6 7 8 9 10 11 12 13 14 15 16 17 18 19 20 Enter Quantity" at bounding box center [463, 225] width 60 height 20
click at [477, 224] on select "Enter Quantity 1 2 3 4 5 6 7 8 9 10 11 12 13 14 15 16 17 18 19 20 Enter Quantity" at bounding box center [463, 225] width 60 height 20
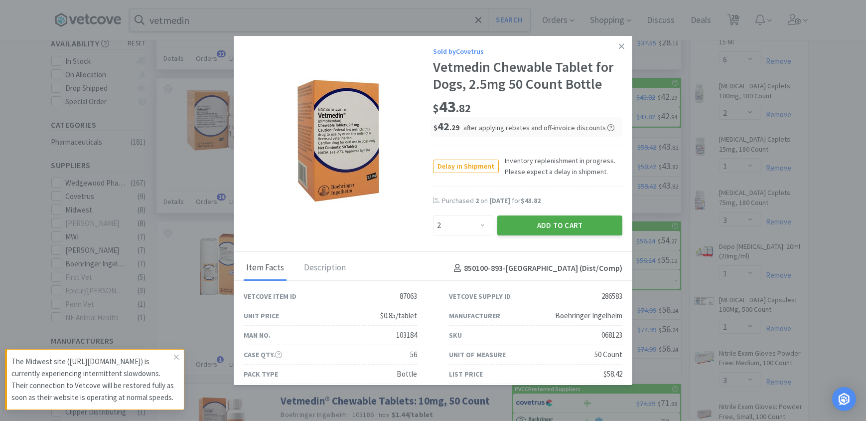
click at [535, 218] on button "Add to Cart" at bounding box center [559, 225] width 125 height 20
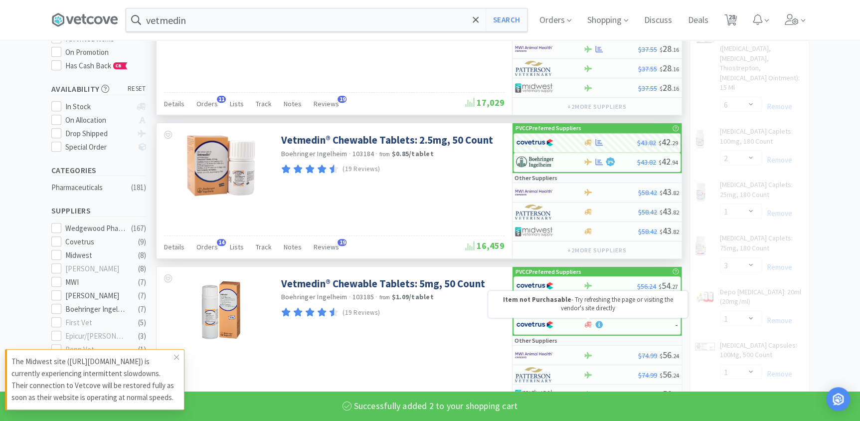
select select "2"
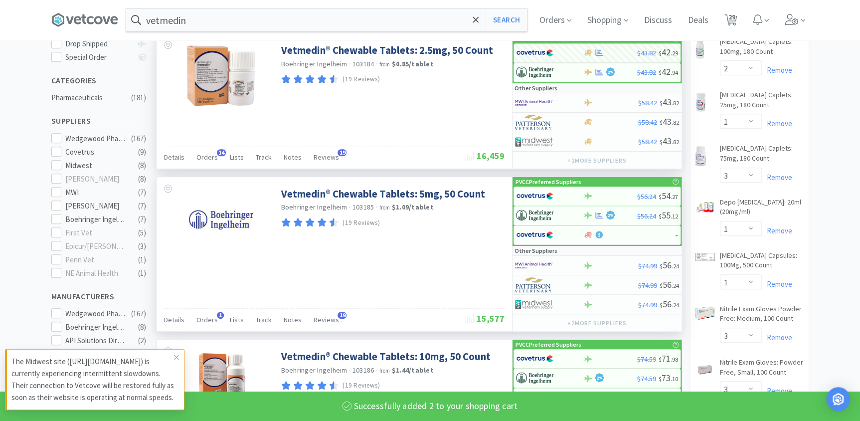
scroll to position [226, 0]
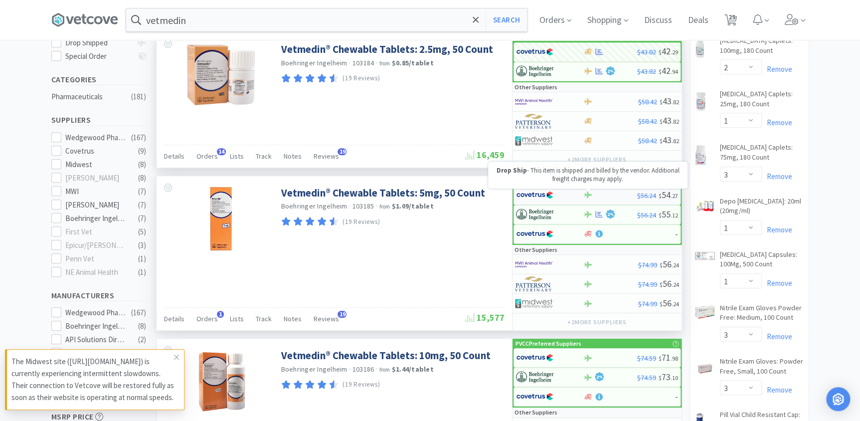
click at [585, 196] on icon at bounding box center [587, 194] width 7 height 7
select select "1"
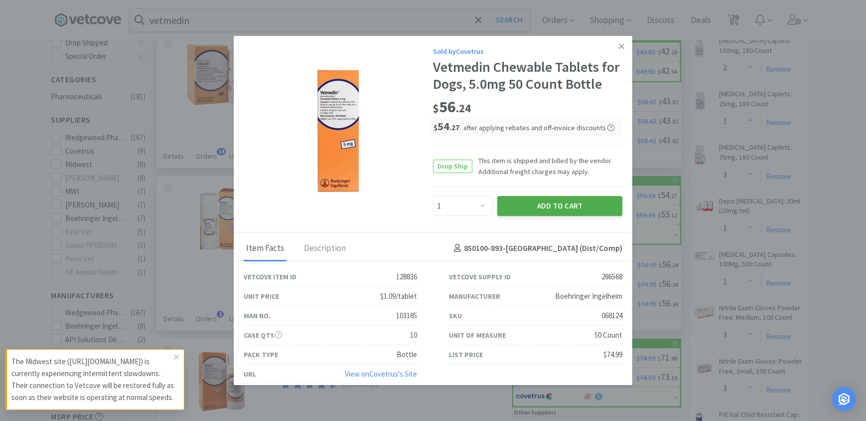
click at [534, 206] on button "Add to Cart" at bounding box center [559, 206] width 125 height 20
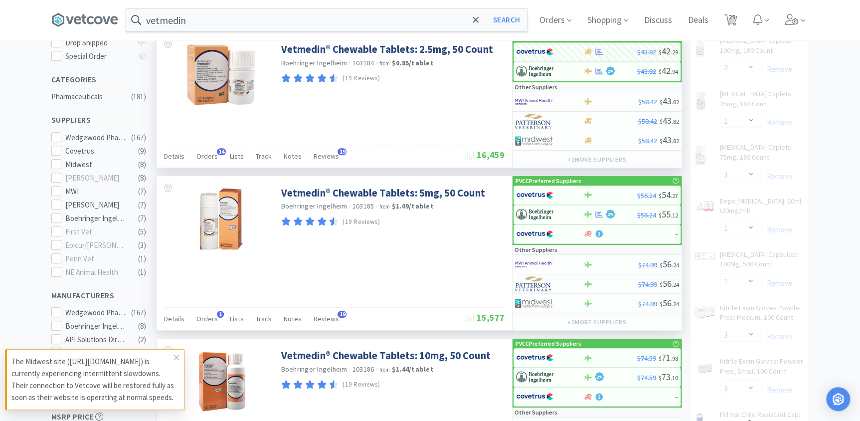
click at [203, 21] on input "vetmedin" at bounding box center [326, 19] width 401 height 23
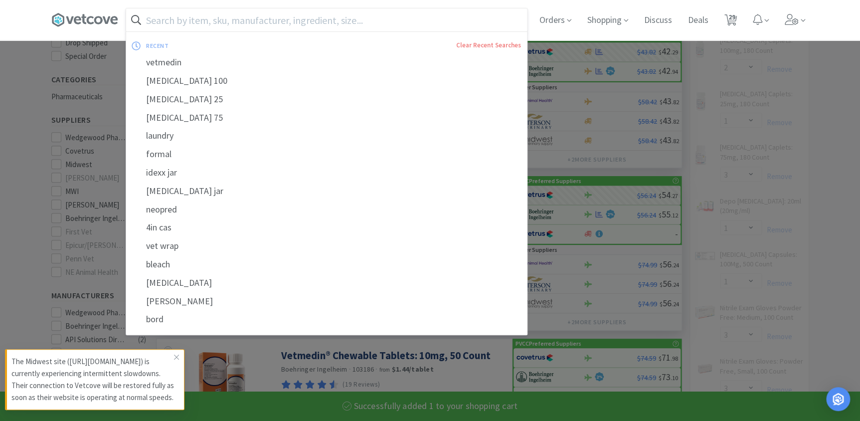
select select "1"
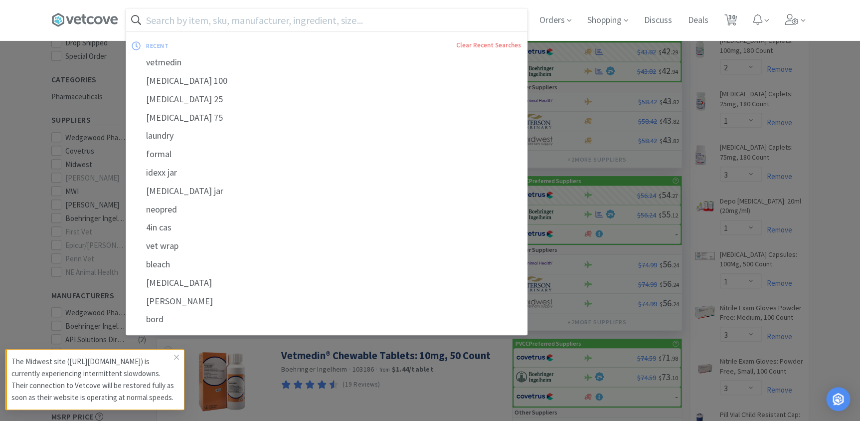
click at [174, 26] on input "text" at bounding box center [326, 19] width 401 height 23
